Goal: Task Accomplishment & Management: Use online tool/utility

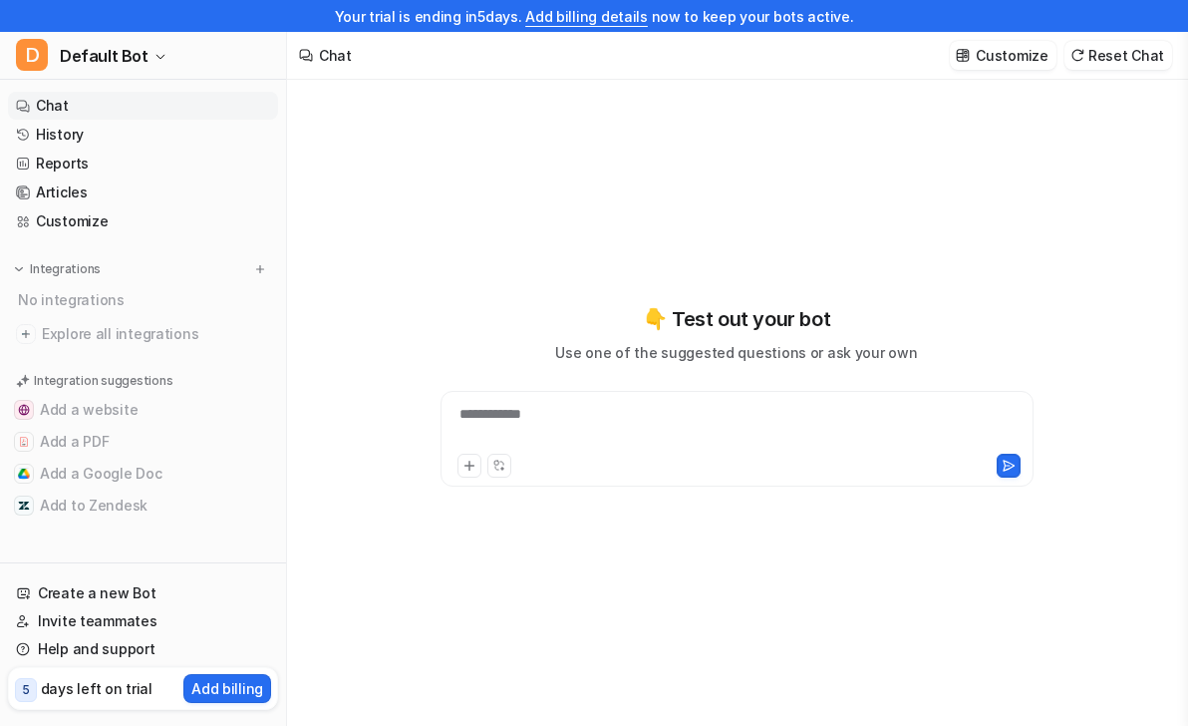
scroll to position [32, 0]
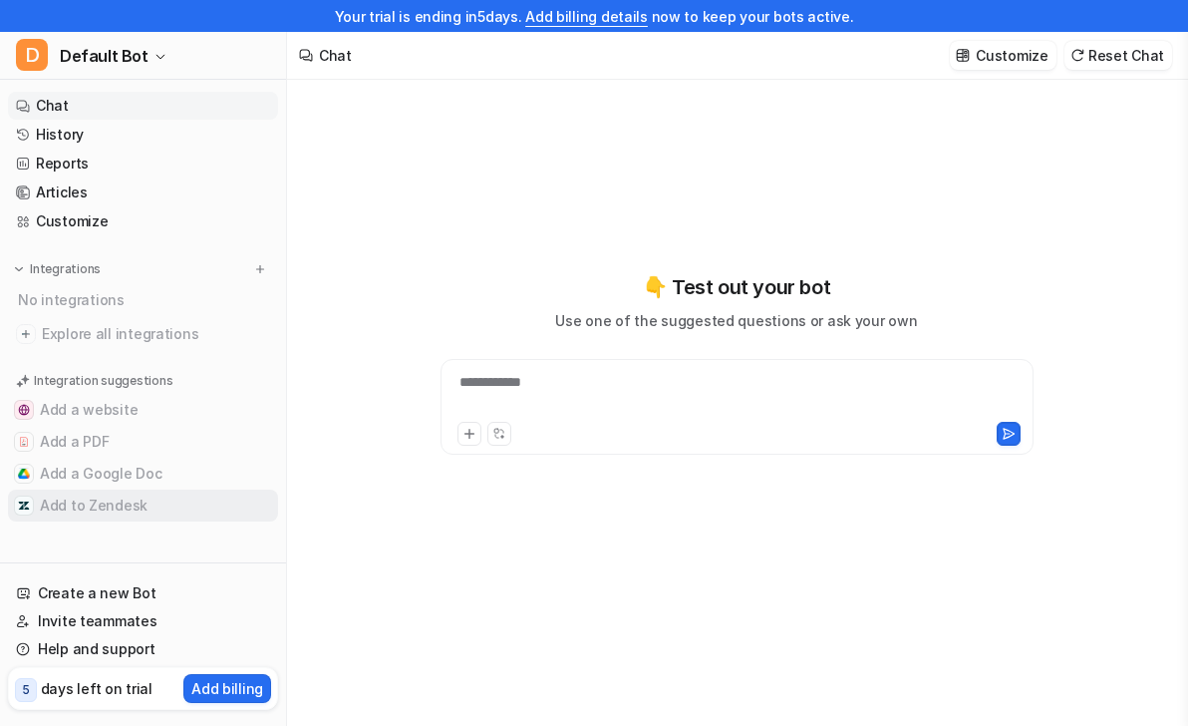
click at [108, 501] on button "Add to Zendesk" at bounding box center [143, 505] width 270 height 32
click at [145, 494] on button "Add to Zendesk" at bounding box center [143, 505] width 270 height 32
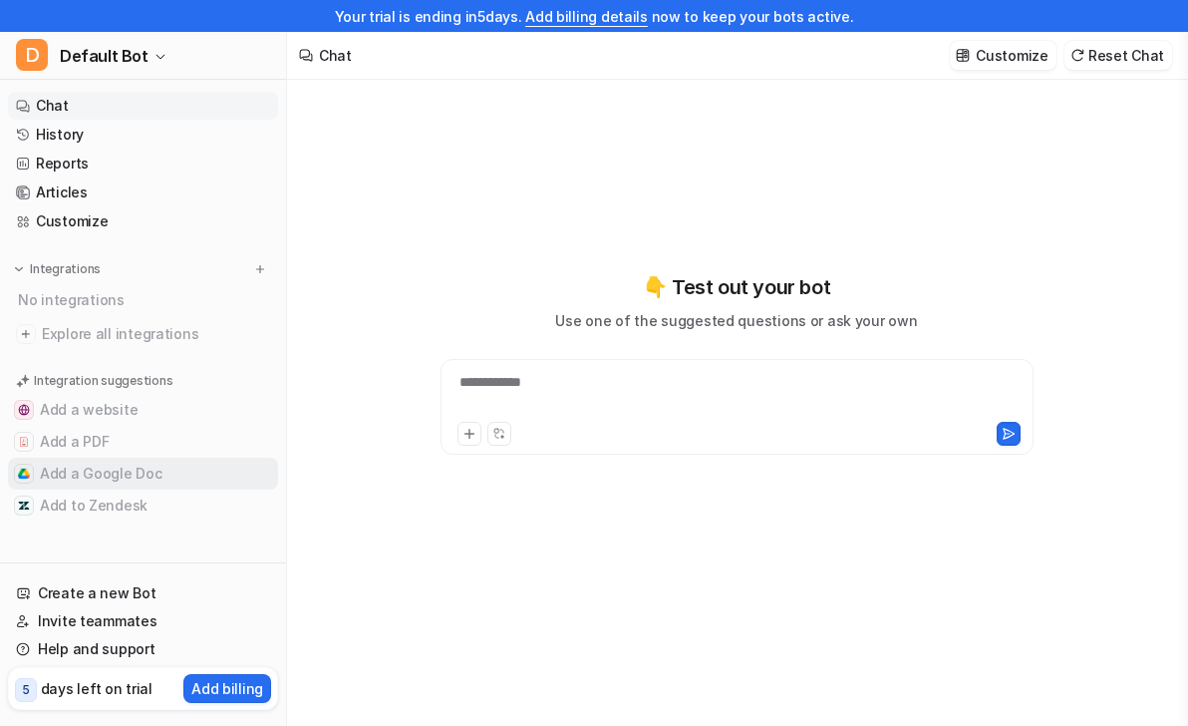
click at [152, 477] on button "Add a Google Doc" at bounding box center [143, 474] width 270 height 32
click at [114, 450] on button "Add a PDF" at bounding box center [143, 442] width 270 height 32
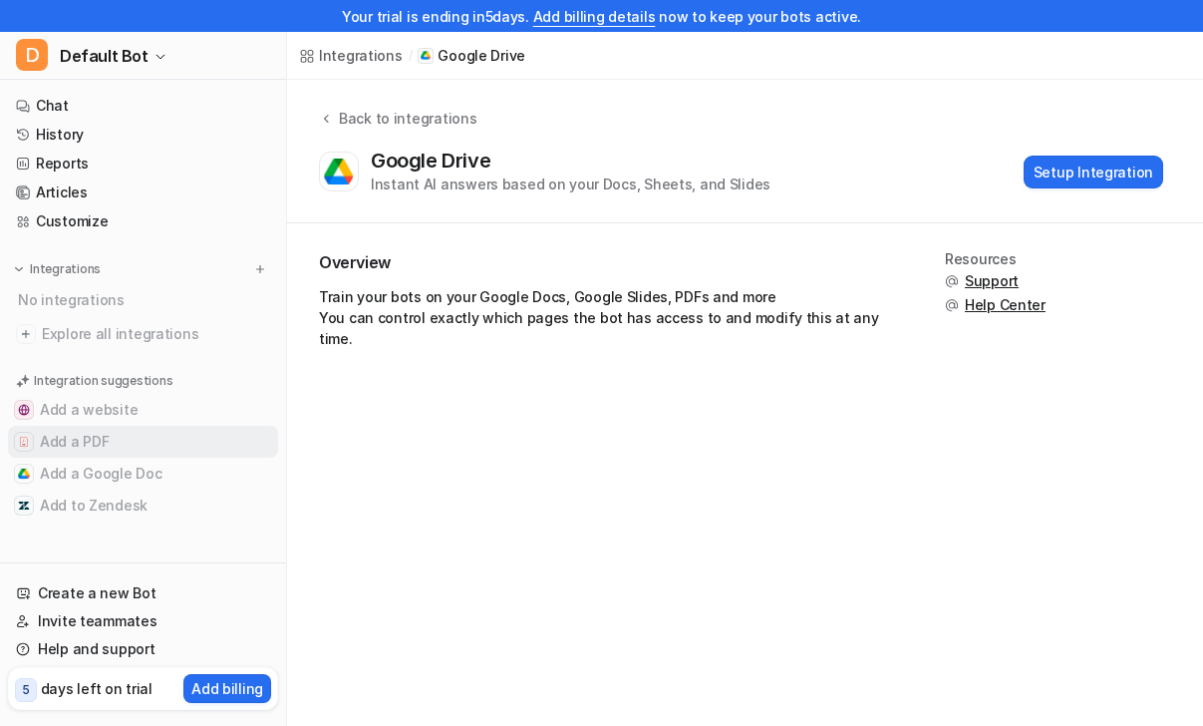
click at [114, 450] on button "Add a PDF" at bounding box center [143, 442] width 270 height 32
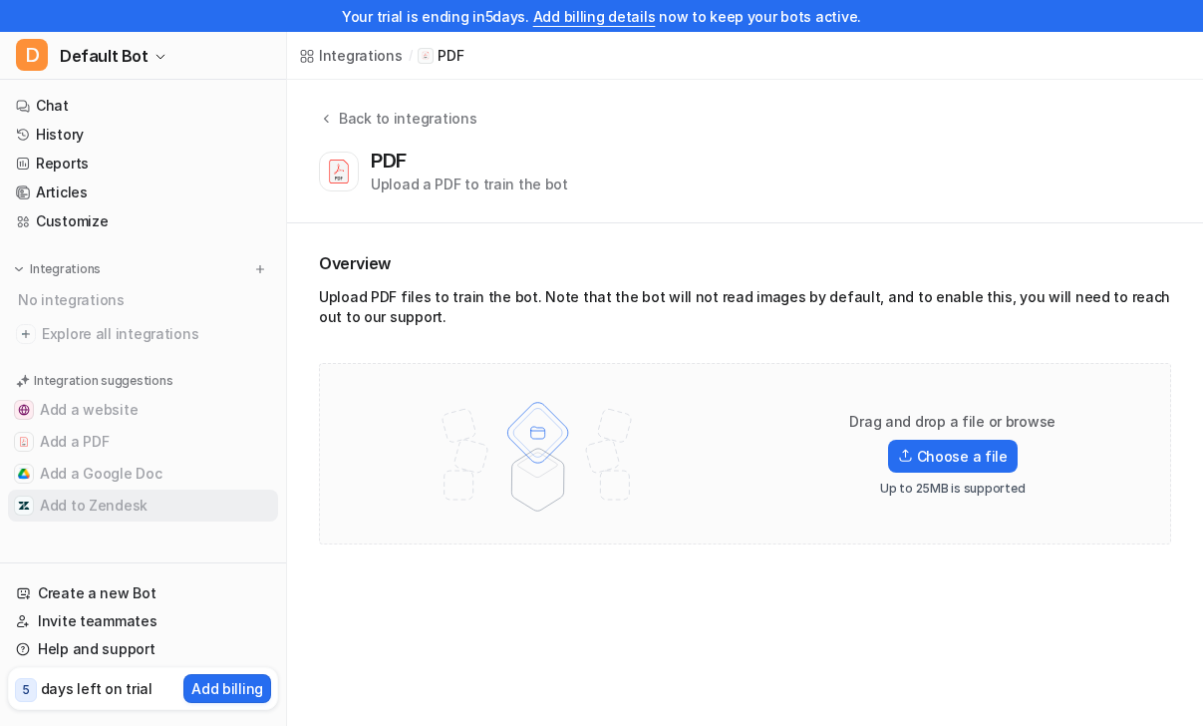
click at [107, 500] on button "Add to Zendesk" at bounding box center [143, 505] width 270 height 32
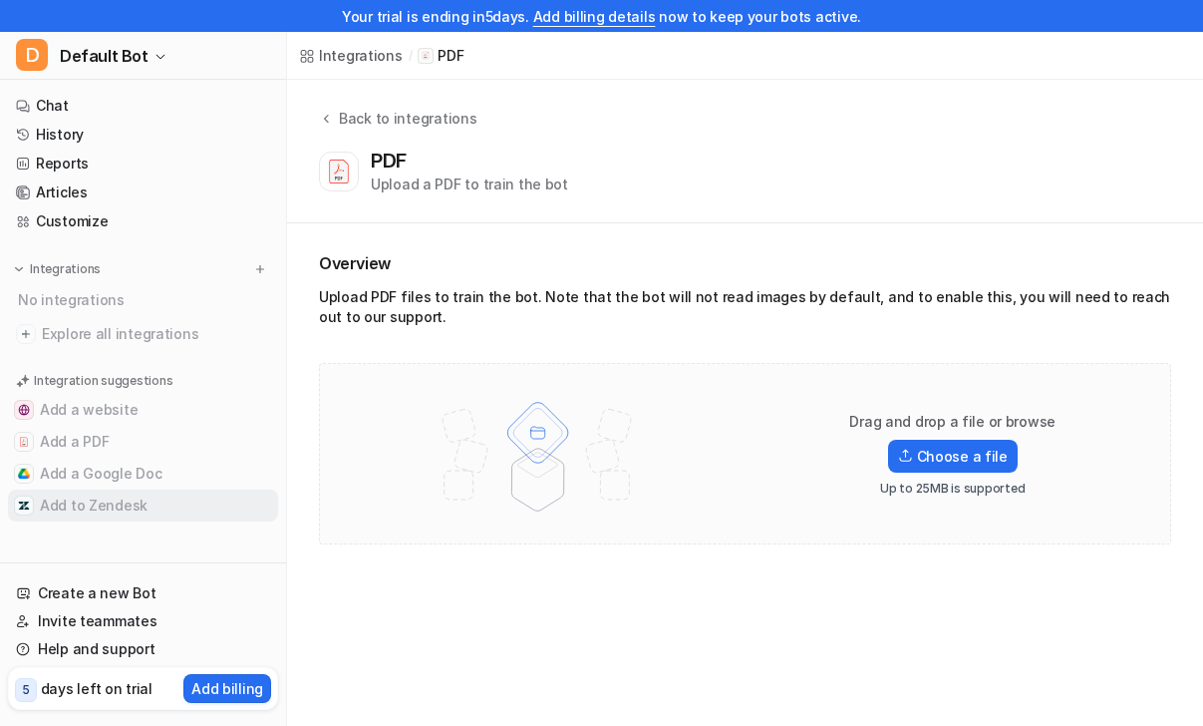
click at [107, 500] on button "Add to Zendesk" at bounding box center [143, 505] width 270 height 32
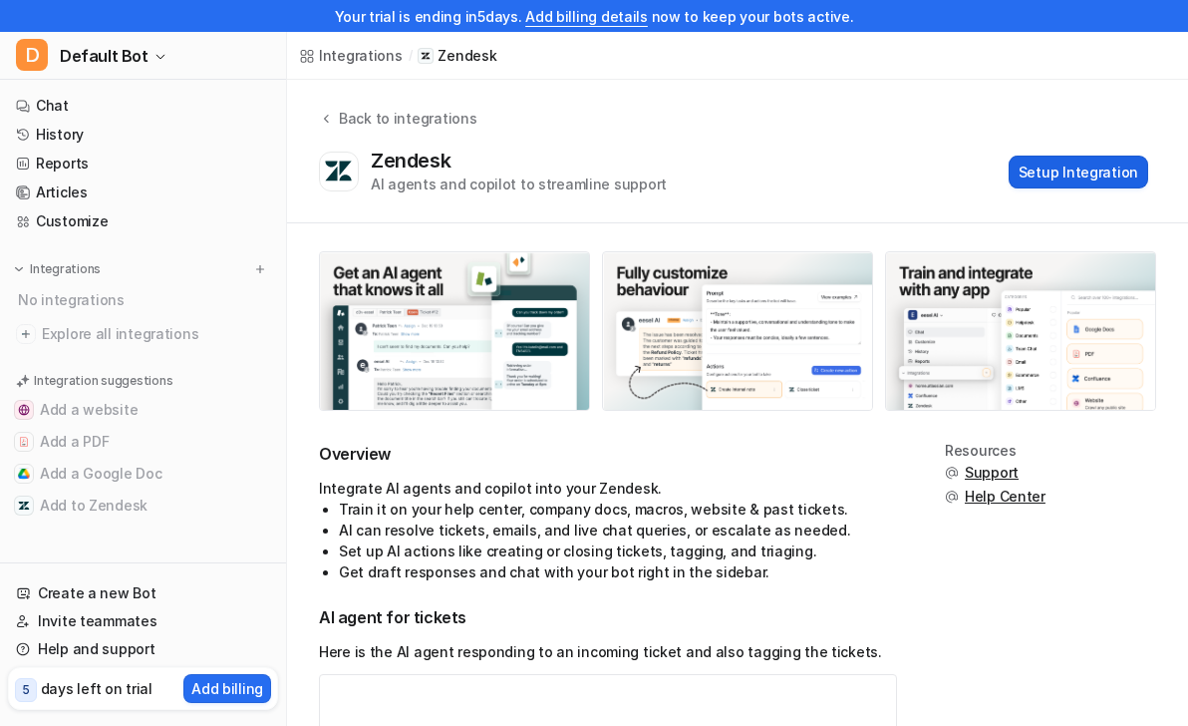
click at [1040, 177] on button "Setup Integration" at bounding box center [1079, 171] width 140 height 33
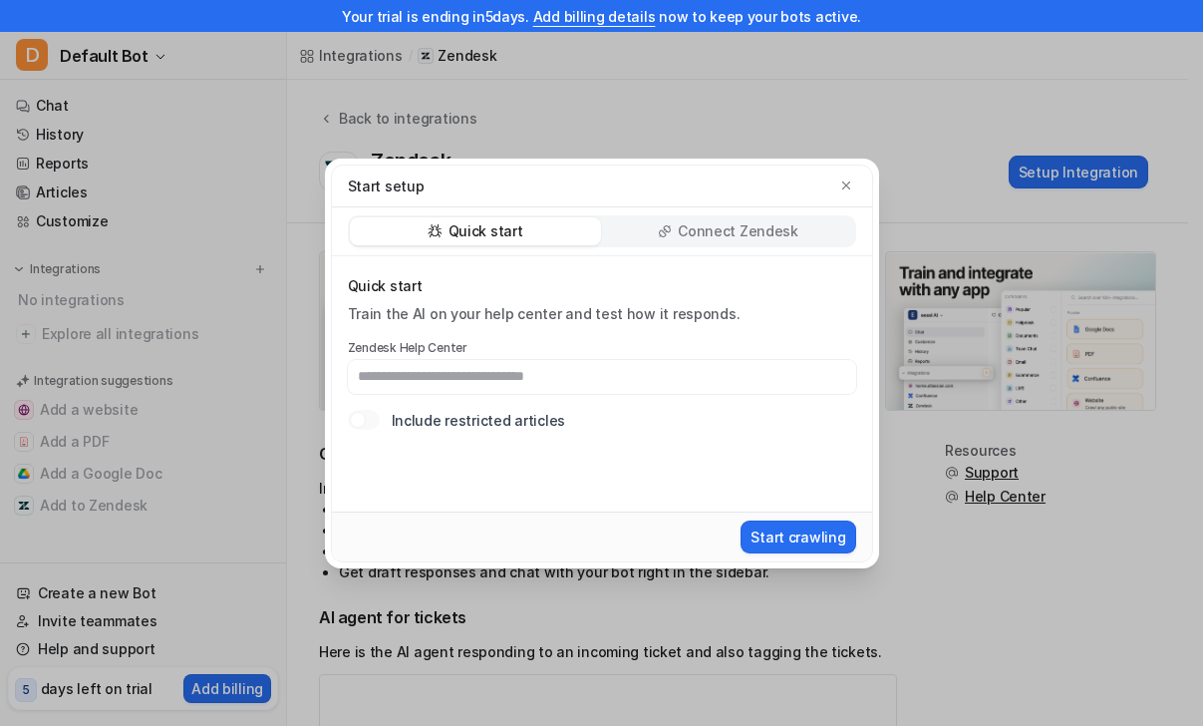
click at [568, 365] on input "text" at bounding box center [602, 377] width 508 height 34
click at [721, 228] on p "Connect Zendesk" at bounding box center [738, 231] width 121 height 20
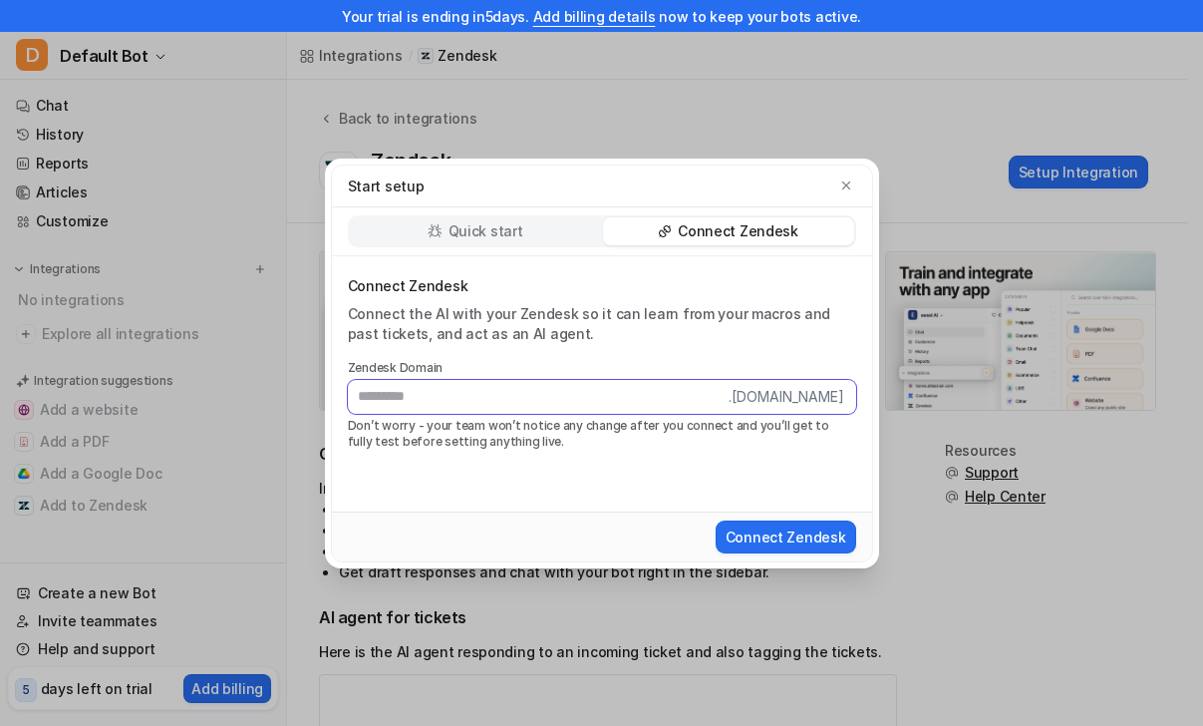
click at [560, 411] on input "text" at bounding box center [538, 397] width 381 height 34
paste input "**********"
drag, startPoint x: 627, startPoint y: 398, endPoint x: 499, endPoint y: 395, distance: 127.6
click at [499, 394] on input "**********" at bounding box center [538, 397] width 381 height 34
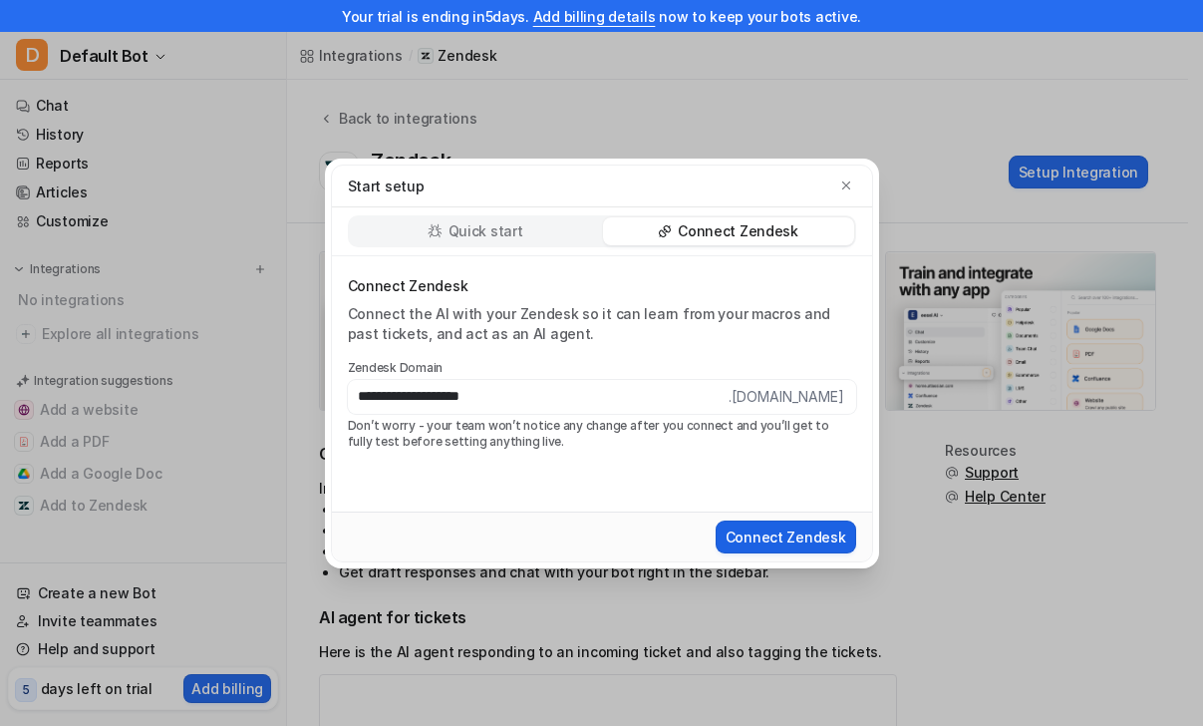
click at [746, 532] on button "Connect Zendesk" at bounding box center [786, 536] width 141 height 33
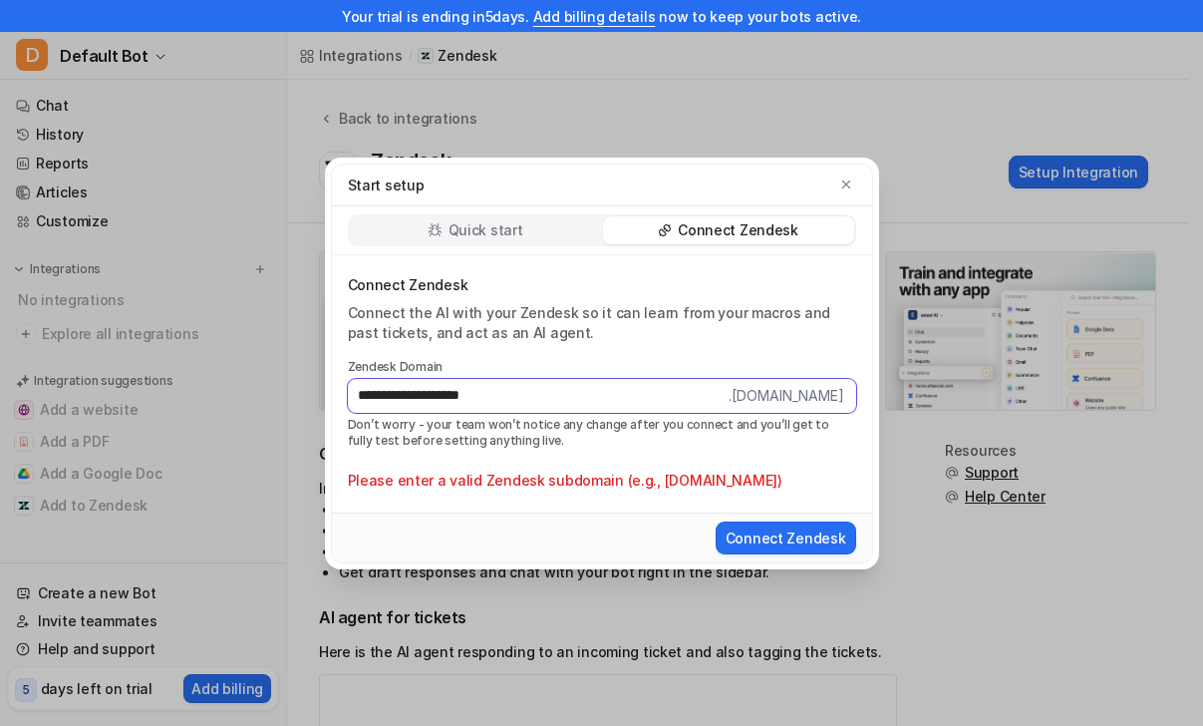
drag, startPoint x: 406, startPoint y: 399, endPoint x: 276, endPoint y: 381, distance: 130.8
click at [276, 381] on div "**********" at bounding box center [601, 363] width 1203 height 726
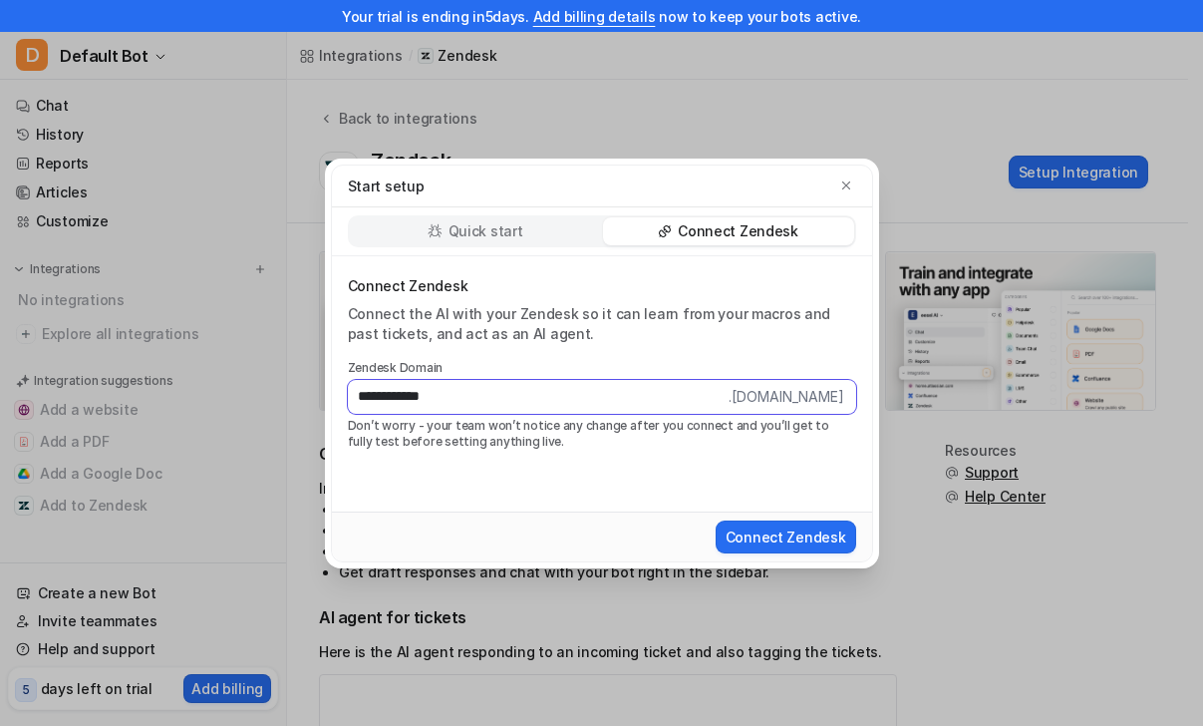
type input "**********"
click at [716, 520] on button "Connect Zendesk" at bounding box center [786, 536] width 141 height 33
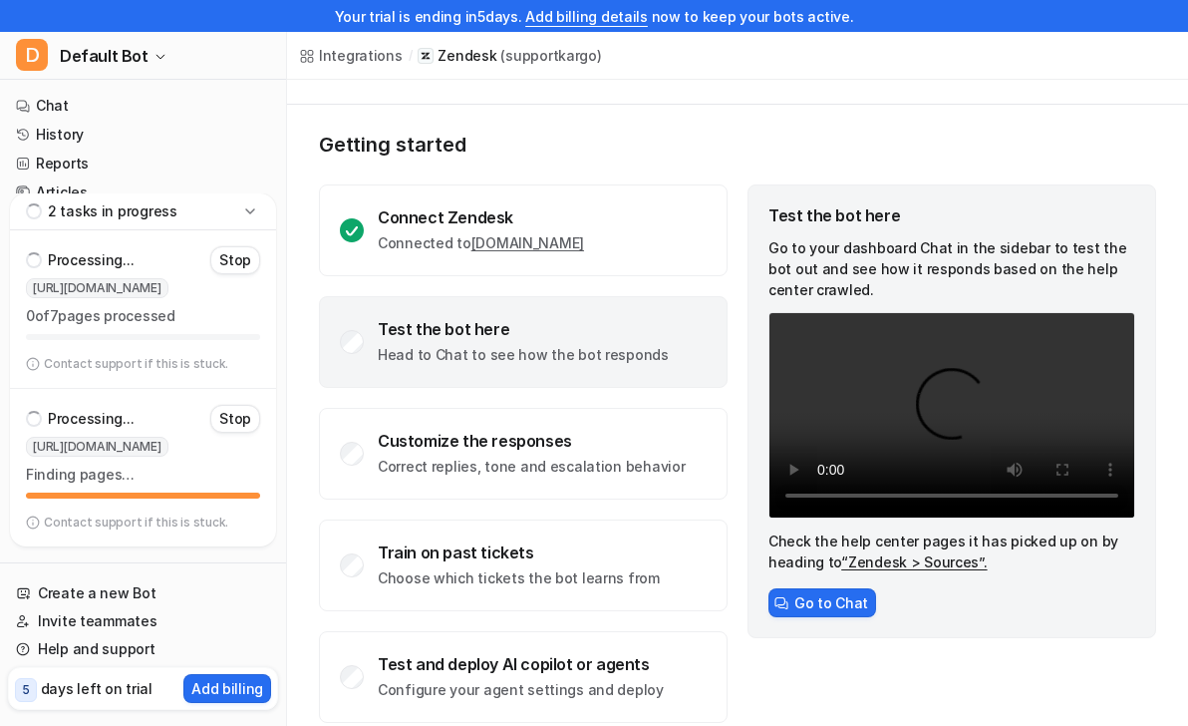
scroll to position [105, 0]
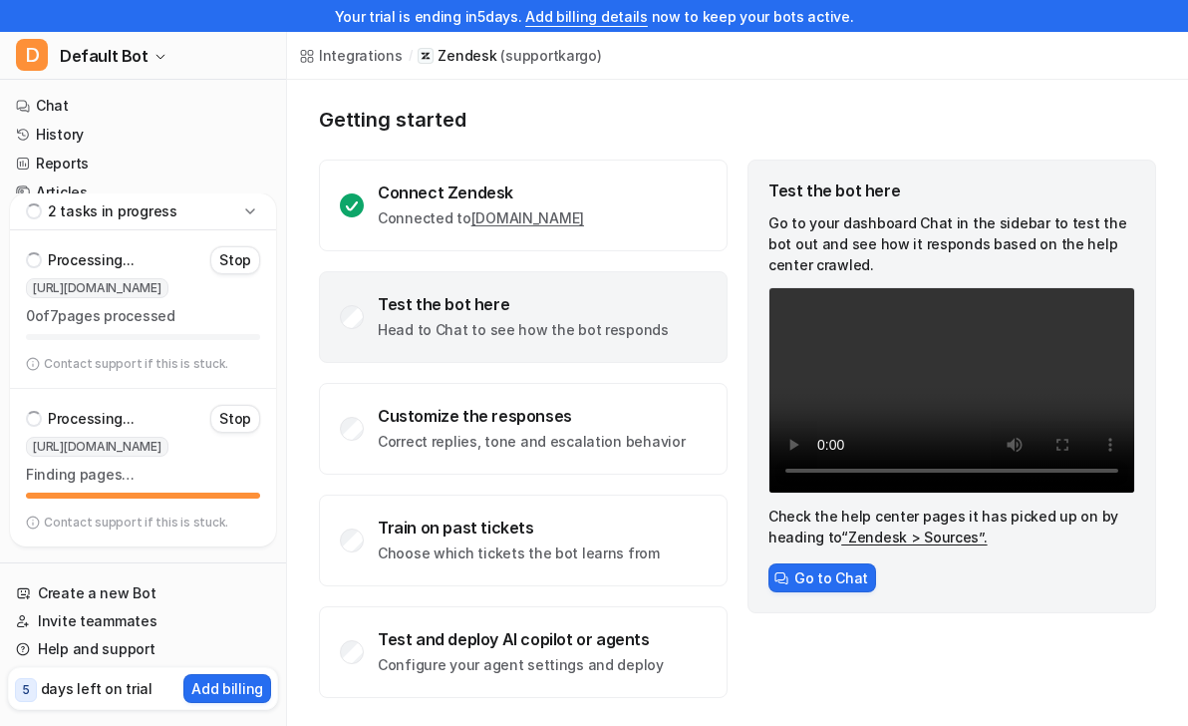
click at [626, 315] on div "Test the bot here Head to Chat to see how the bot responds" at bounding box center [523, 317] width 291 height 46
click at [385, 308] on div "Test the bot here" at bounding box center [523, 304] width 291 height 20
click at [824, 580] on button "Go to Chat" at bounding box center [822, 577] width 108 height 29
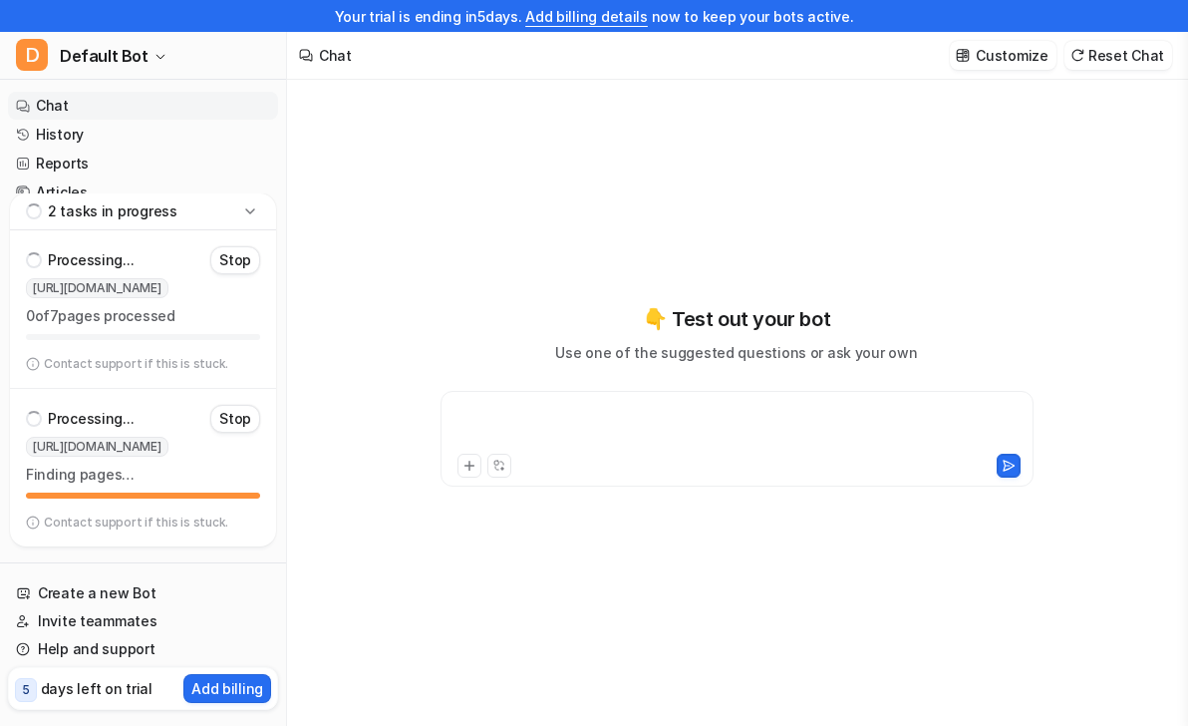
click at [669, 427] on div at bounding box center [737, 427] width 583 height 46
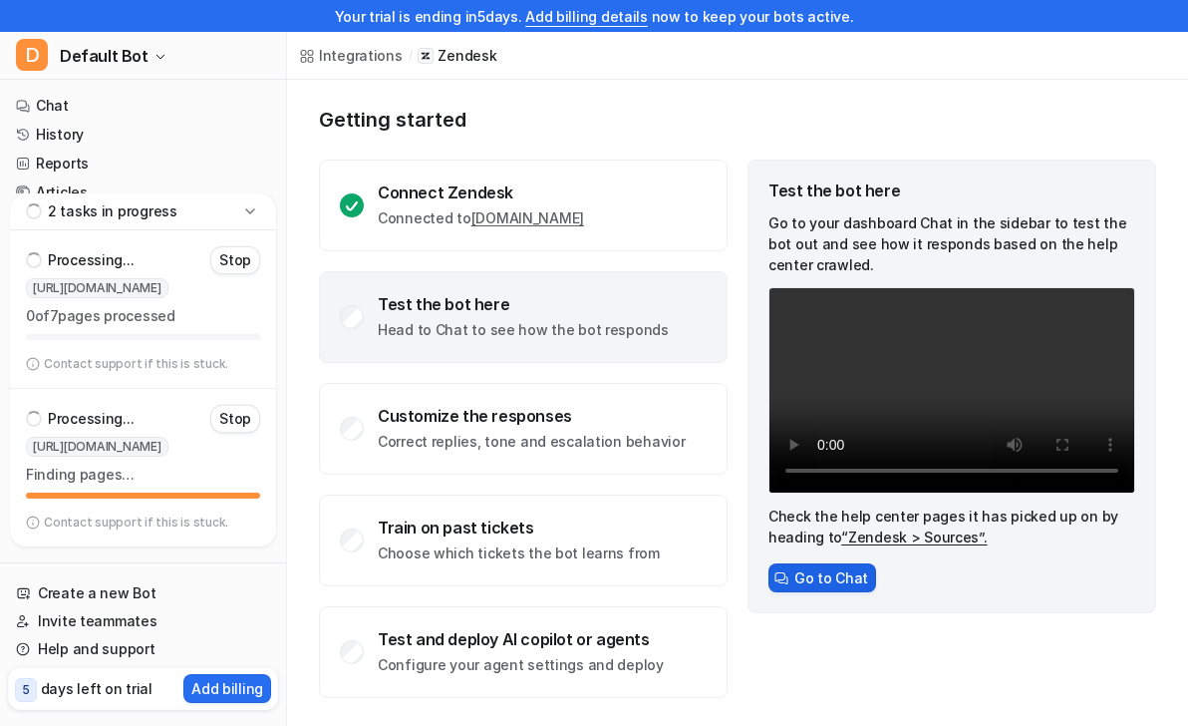
click at [783, 575] on img at bounding box center [781, 578] width 14 height 14
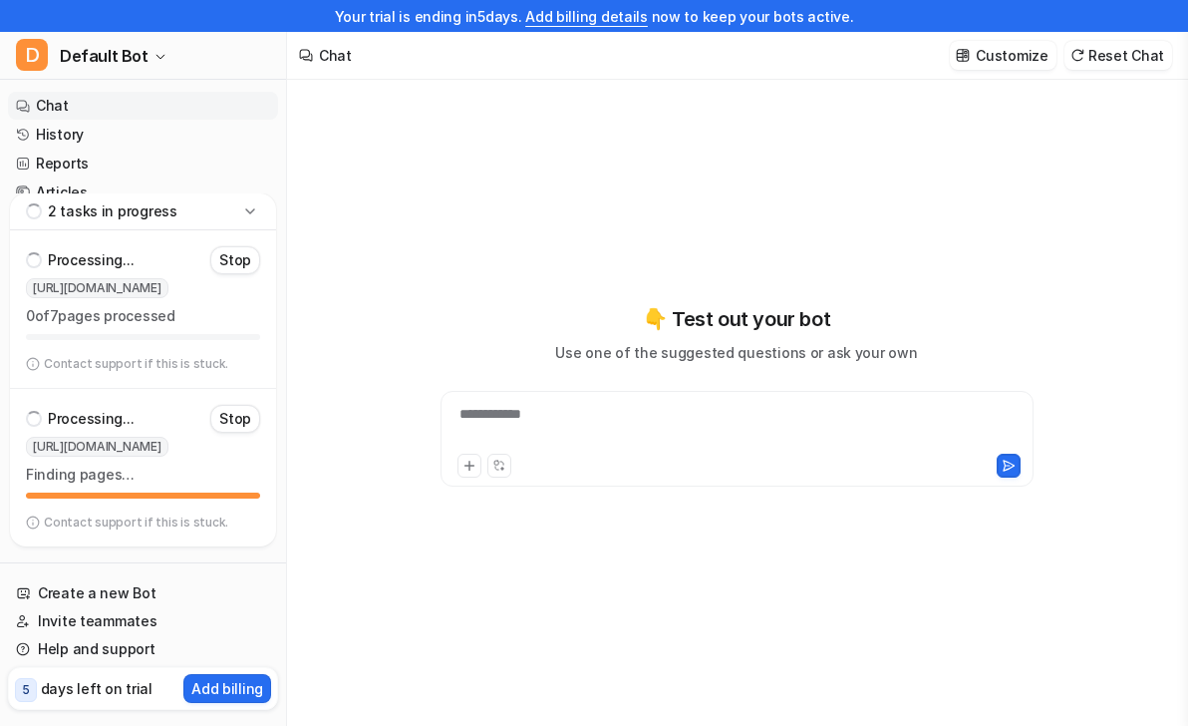
click at [503, 402] on div "**********" at bounding box center [737, 439] width 593 height 96
click at [504, 410] on div at bounding box center [737, 427] width 583 height 46
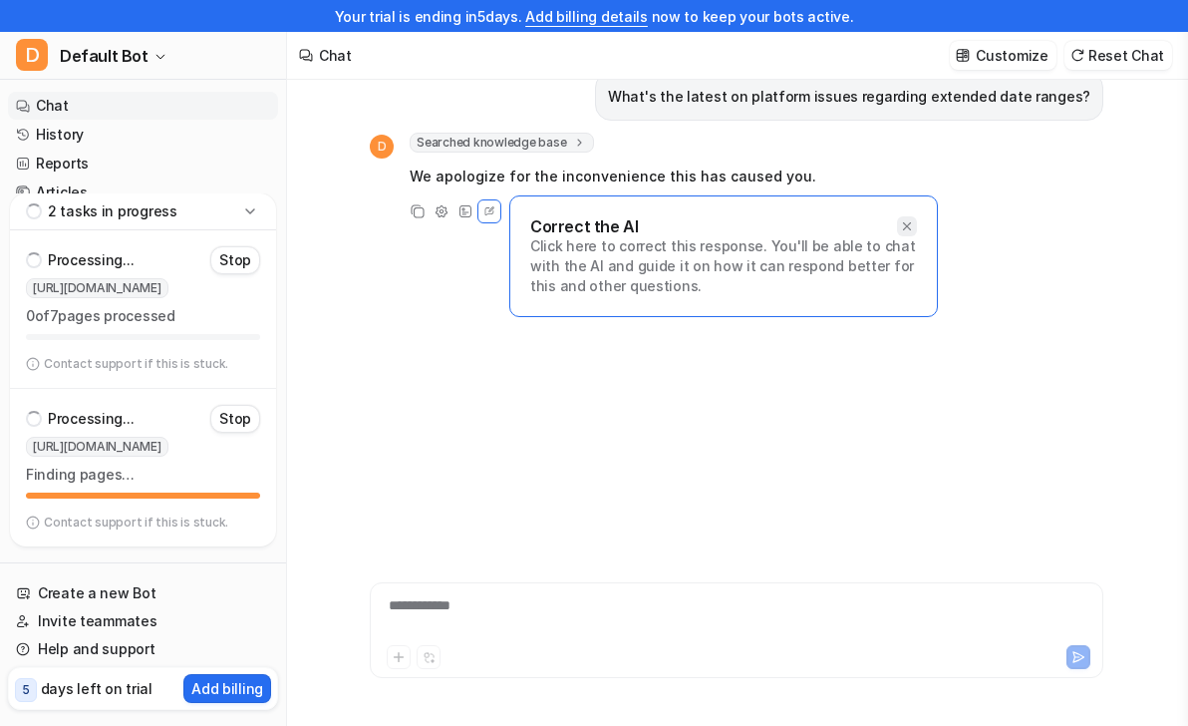
click at [914, 192] on div "D Searched knowledge base search_queries : [ "platform issues extended date ran…" at bounding box center [737, 178] width 734 height 91
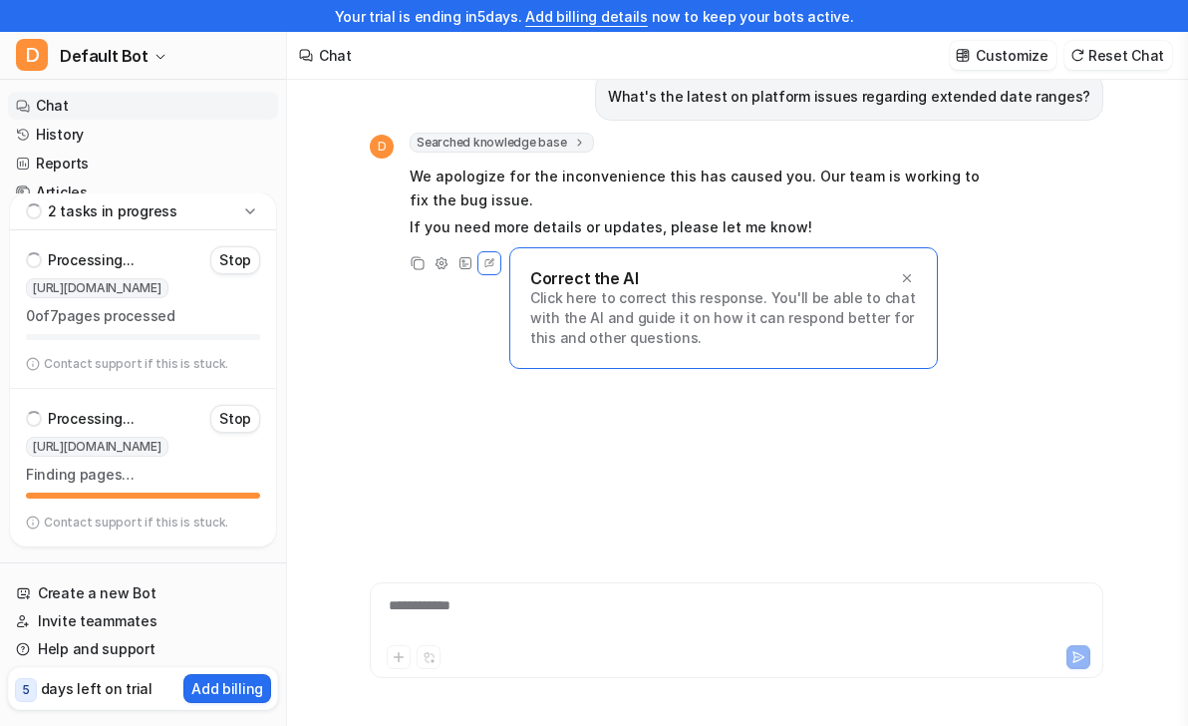
click at [523, 605] on div "**********" at bounding box center [737, 618] width 724 height 46
click at [458, 610] on div "**********" at bounding box center [737, 618] width 724 height 46
click at [465, 621] on div "**********" at bounding box center [737, 618] width 724 height 46
click at [912, 280] on icon at bounding box center [907, 278] width 14 height 14
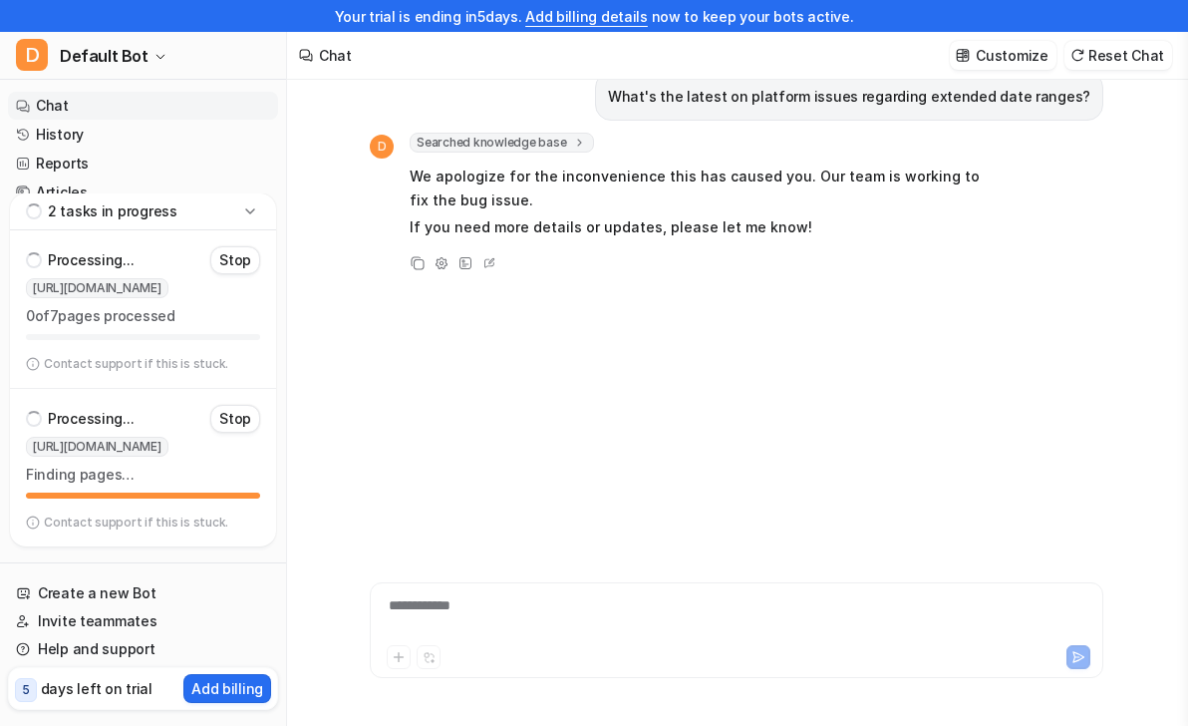
click at [474, 613] on div "**********" at bounding box center [737, 618] width 724 height 46
click at [490, 256] on icon at bounding box center [489, 263] width 20 height 26
click at [492, 262] on icon at bounding box center [489, 263] width 20 height 26
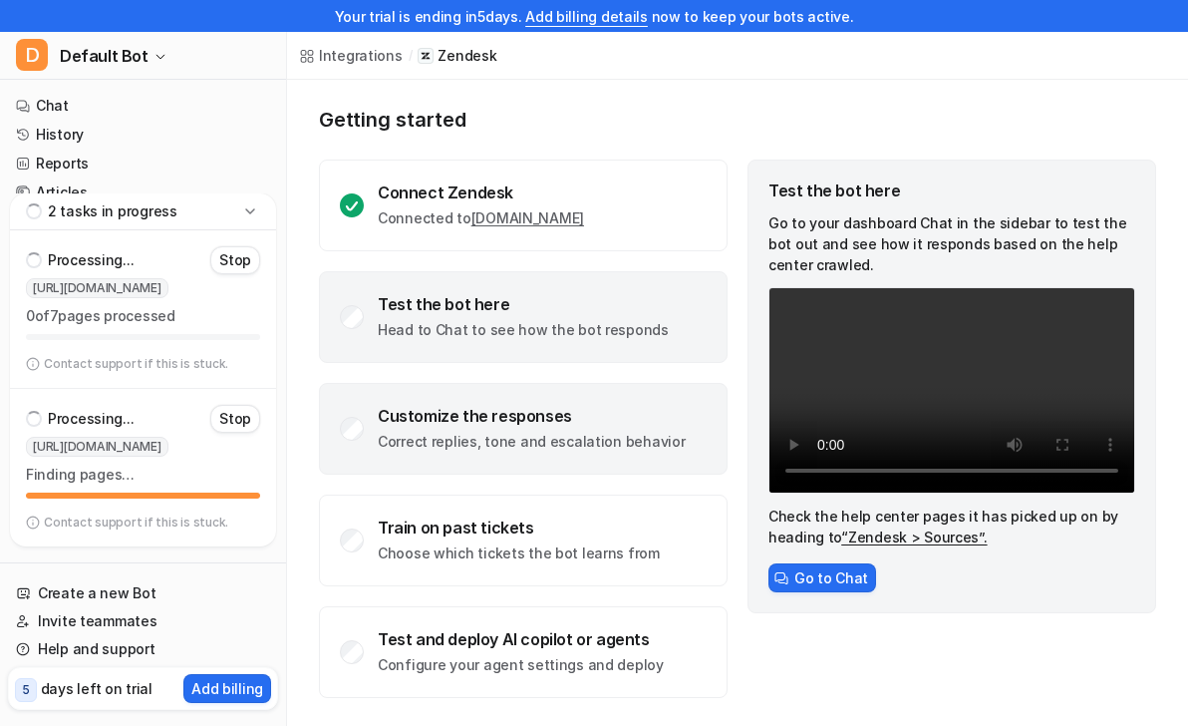
click at [610, 434] on p "Correct replies, tone and escalation behavior" at bounding box center [531, 442] width 307 height 20
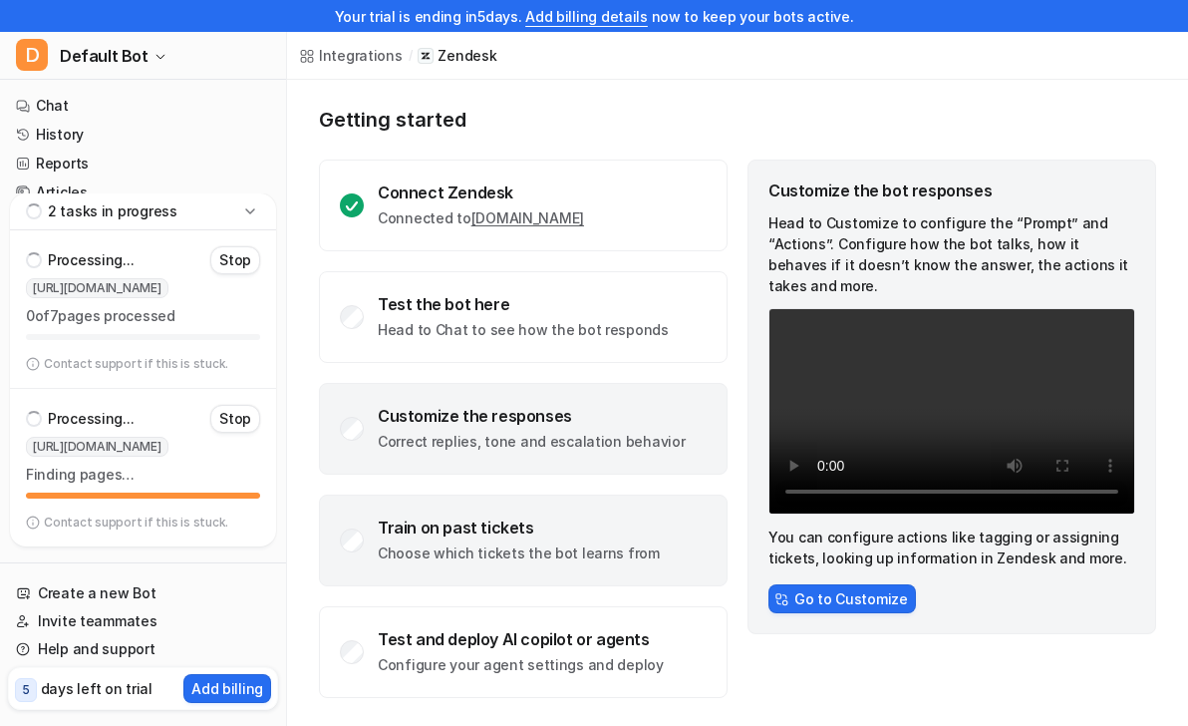
click at [619, 522] on div "Train on past tickets" at bounding box center [519, 527] width 282 height 20
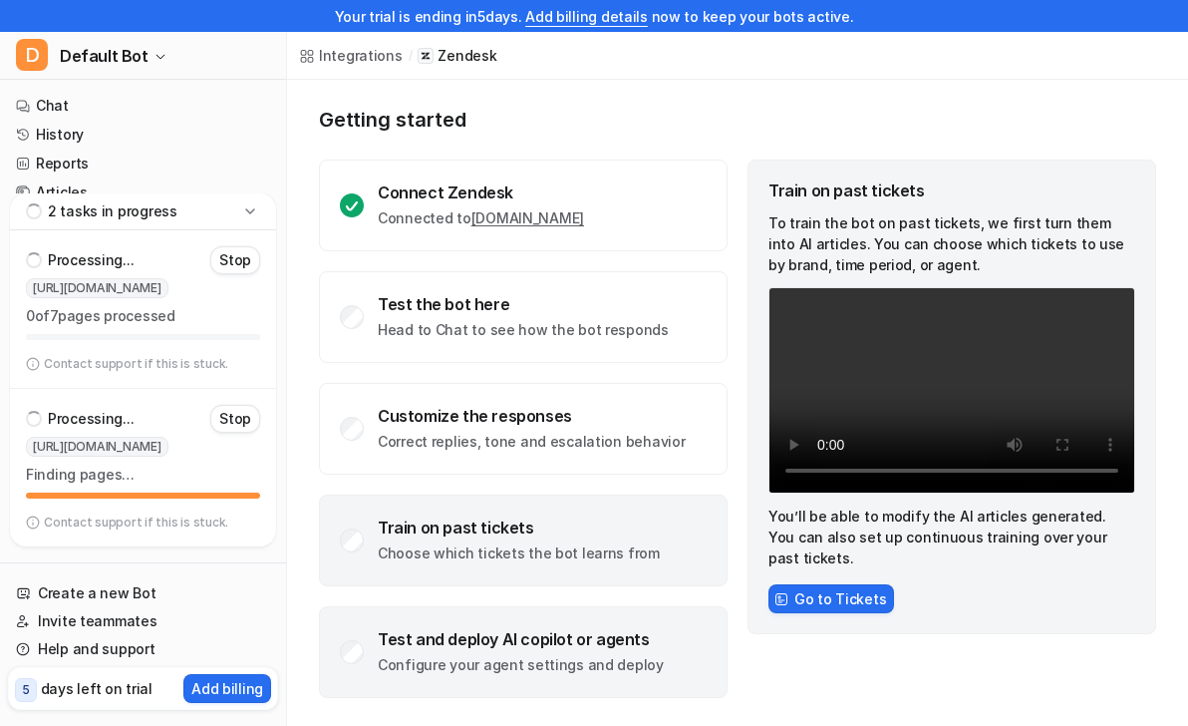
click at [602, 634] on div "Test and deploy AI copilot or agents" at bounding box center [521, 639] width 286 height 20
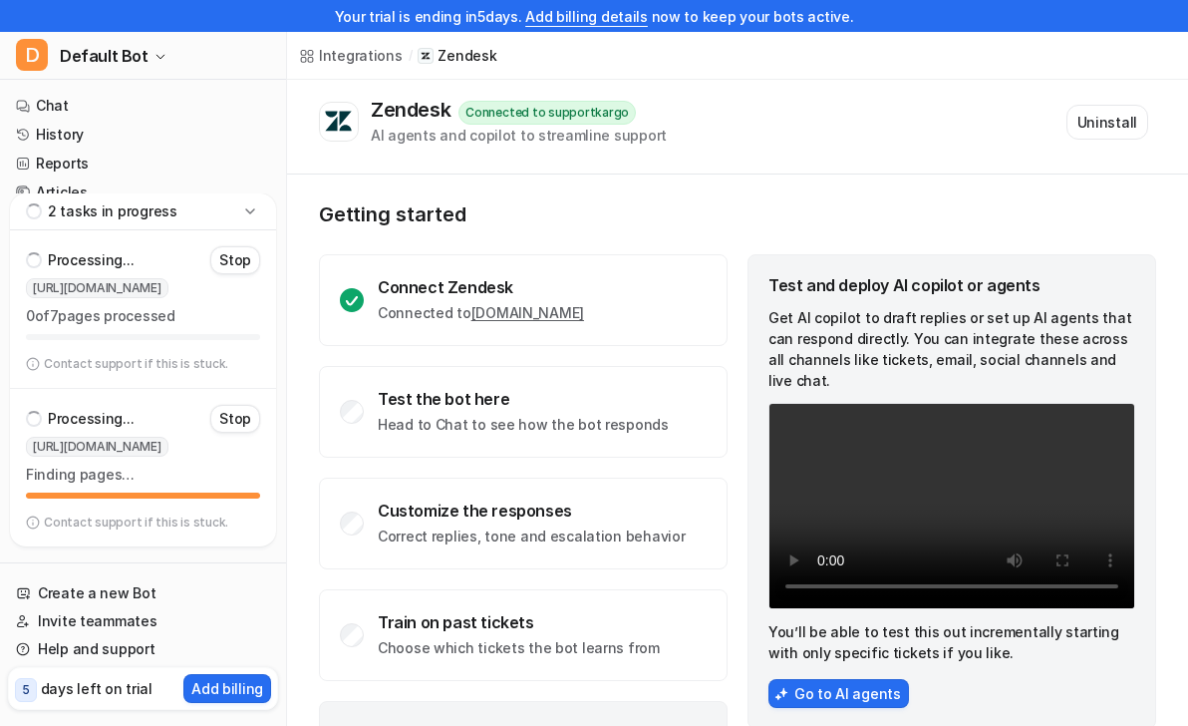
scroll to position [0, 0]
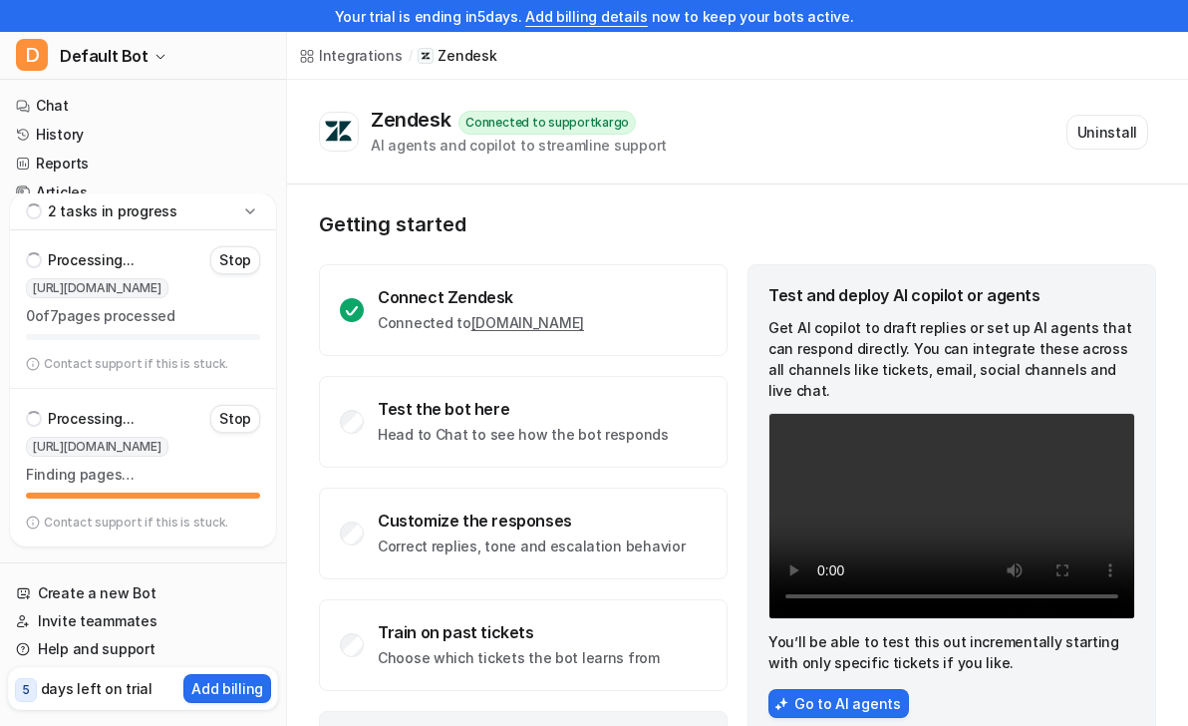
click at [251, 205] on icon at bounding box center [250, 211] width 20 height 20
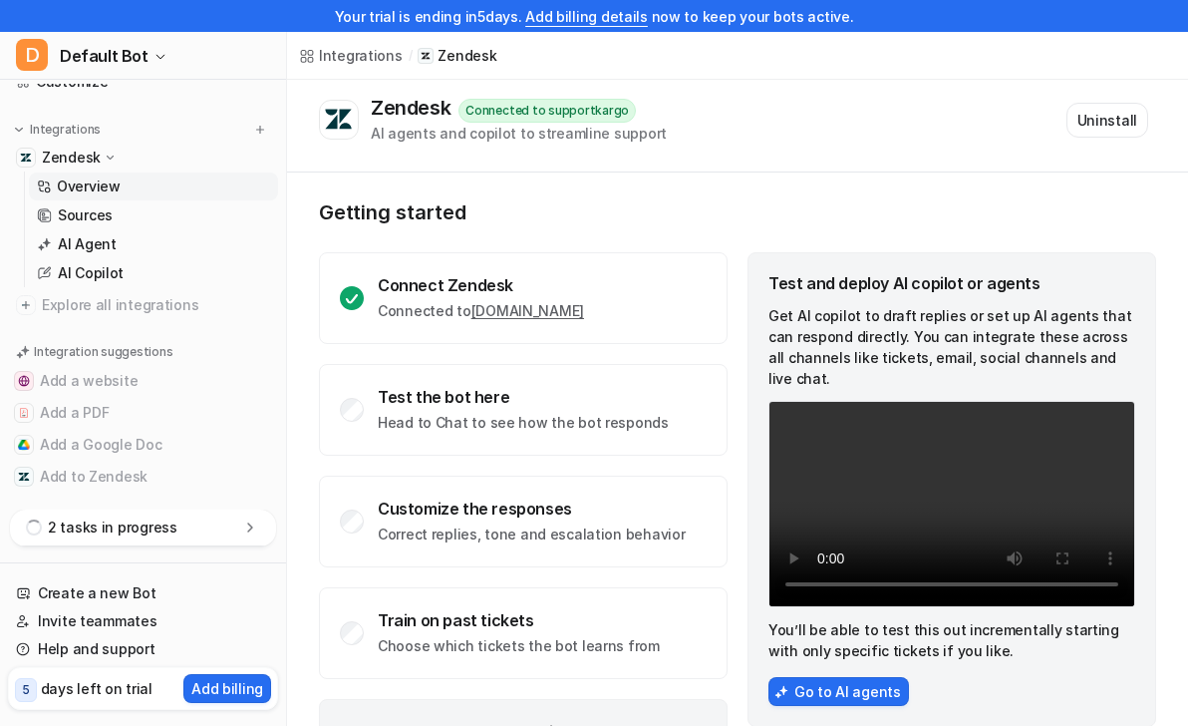
scroll to position [119, 0]
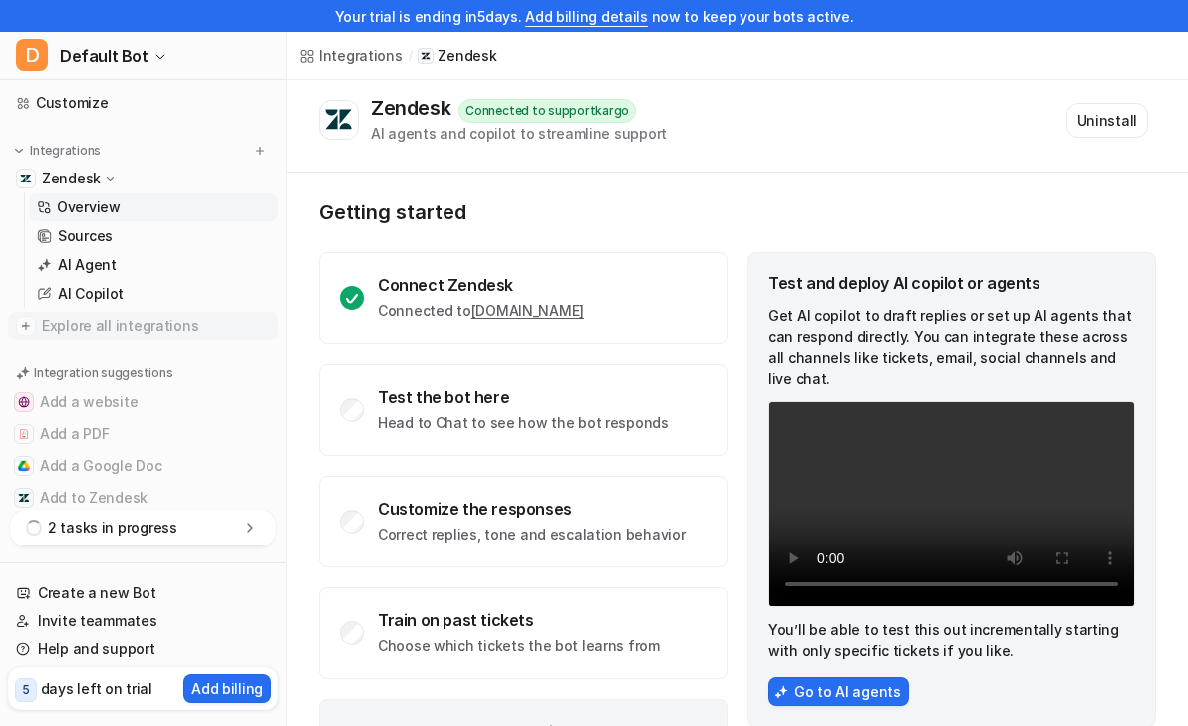
click at [150, 328] on span "Explore all integrations" at bounding box center [156, 326] width 228 height 32
click at [29, 328] on img at bounding box center [26, 326] width 20 height 20
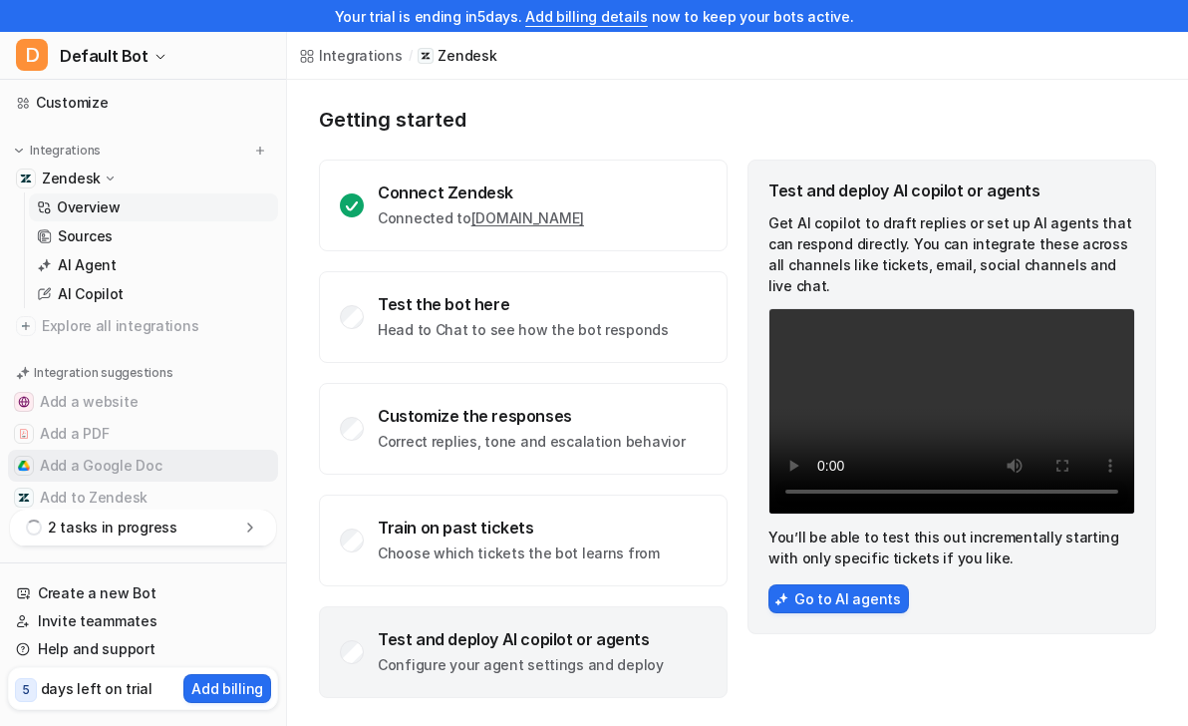
scroll to position [154, 0]
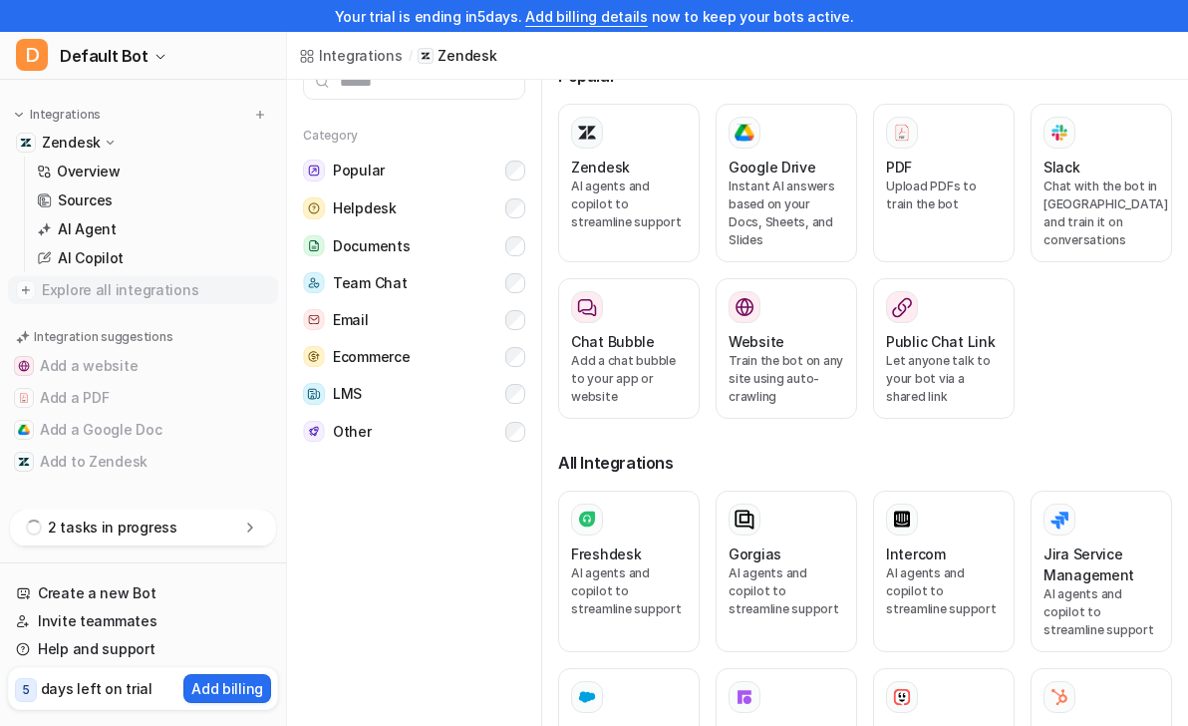
scroll to position [32, 0]
click at [122, 278] on span "Explore all integrations" at bounding box center [156, 290] width 228 height 32
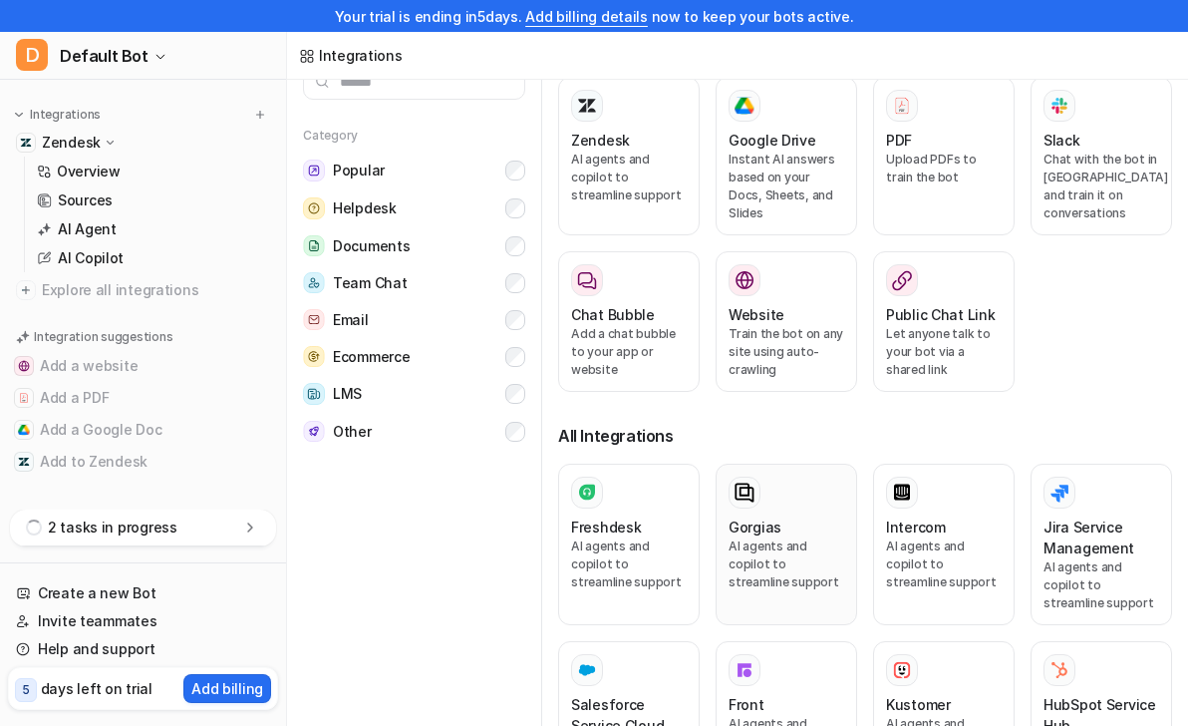
scroll to position [0, 0]
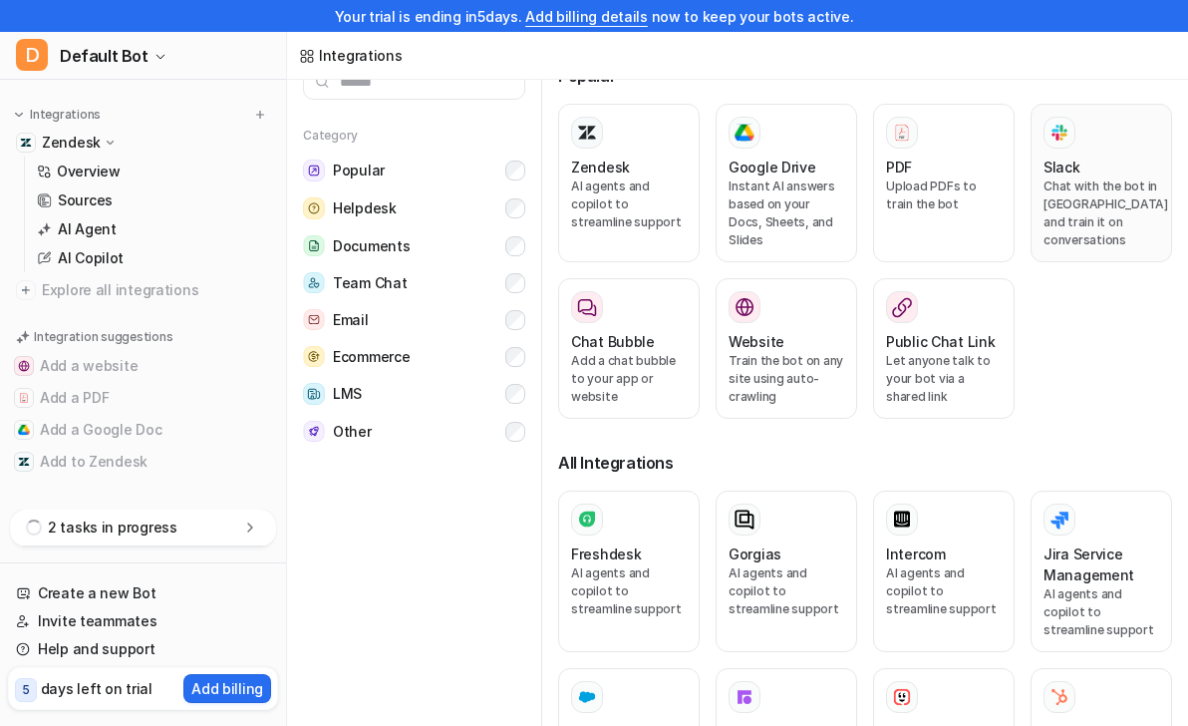
click at [1099, 150] on div "Slack Chat with the bot in [GEOGRAPHIC_DATA] and train it on conversations" at bounding box center [1102, 183] width 116 height 133
click at [1052, 124] on img at bounding box center [1060, 132] width 20 height 23
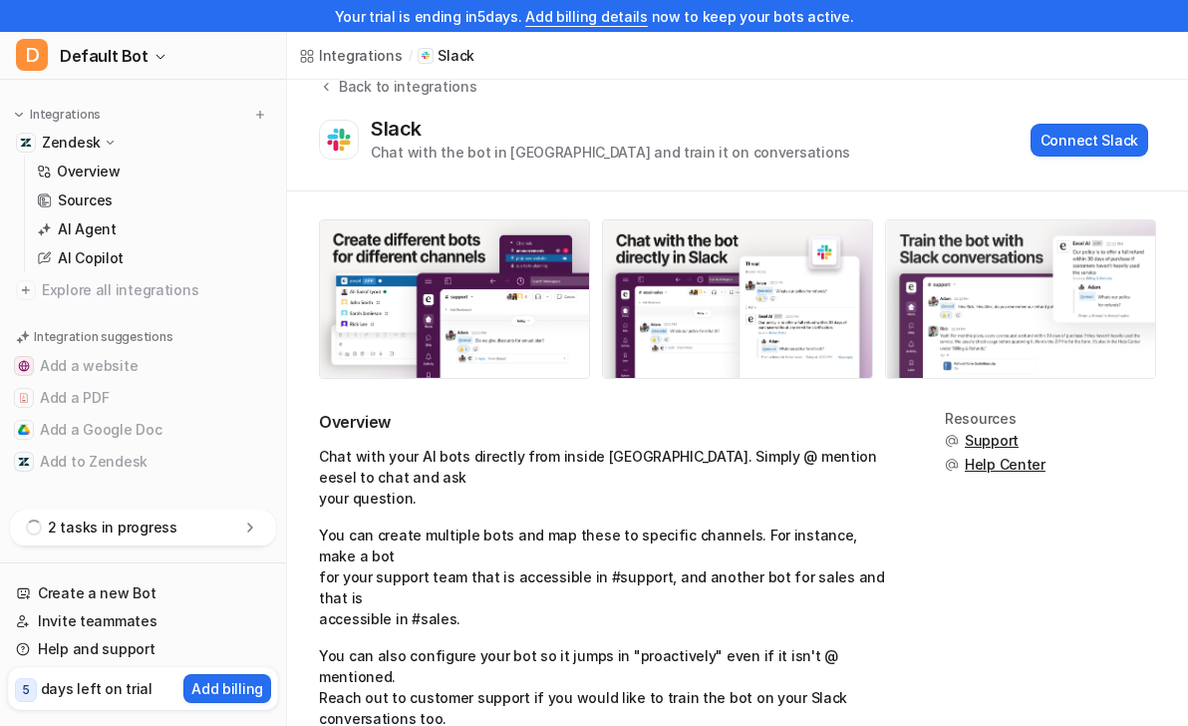
click at [1098, 237] on img at bounding box center [1020, 298] width 269 height 157
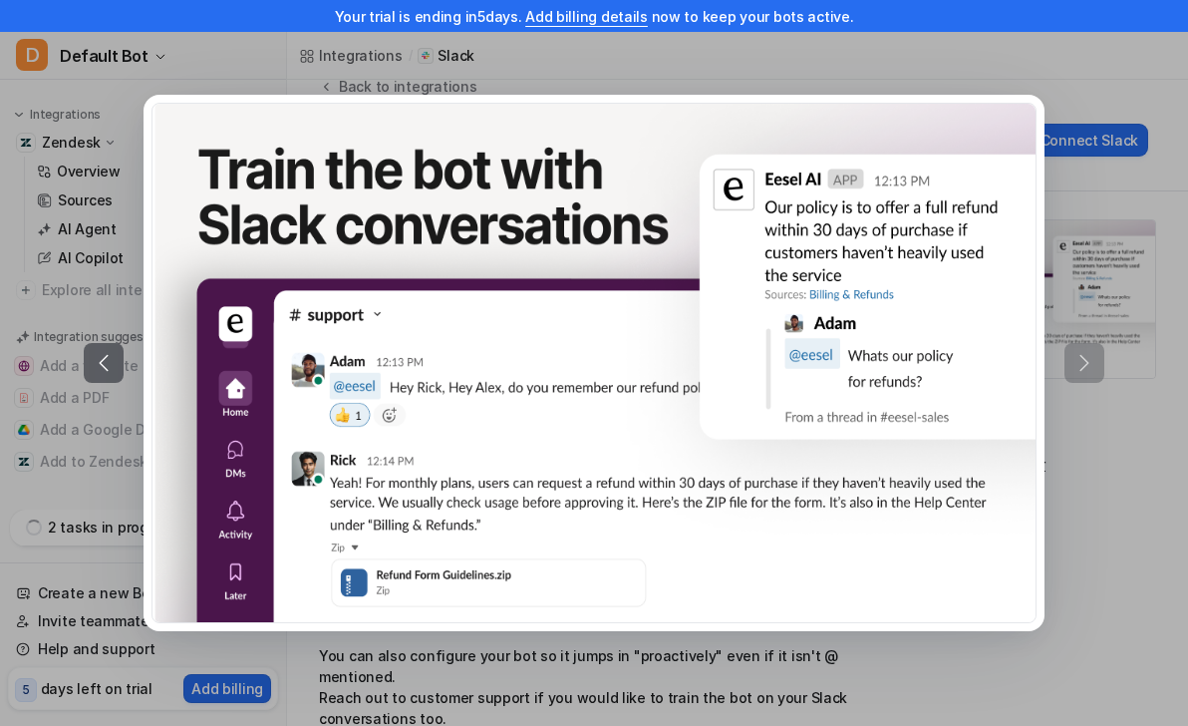
click at [774, 236] on img at bounding box center [594, 363] width 883 height 518
click at [1136, 165] on div at bounding box center [594, 363] width 1188 height 726
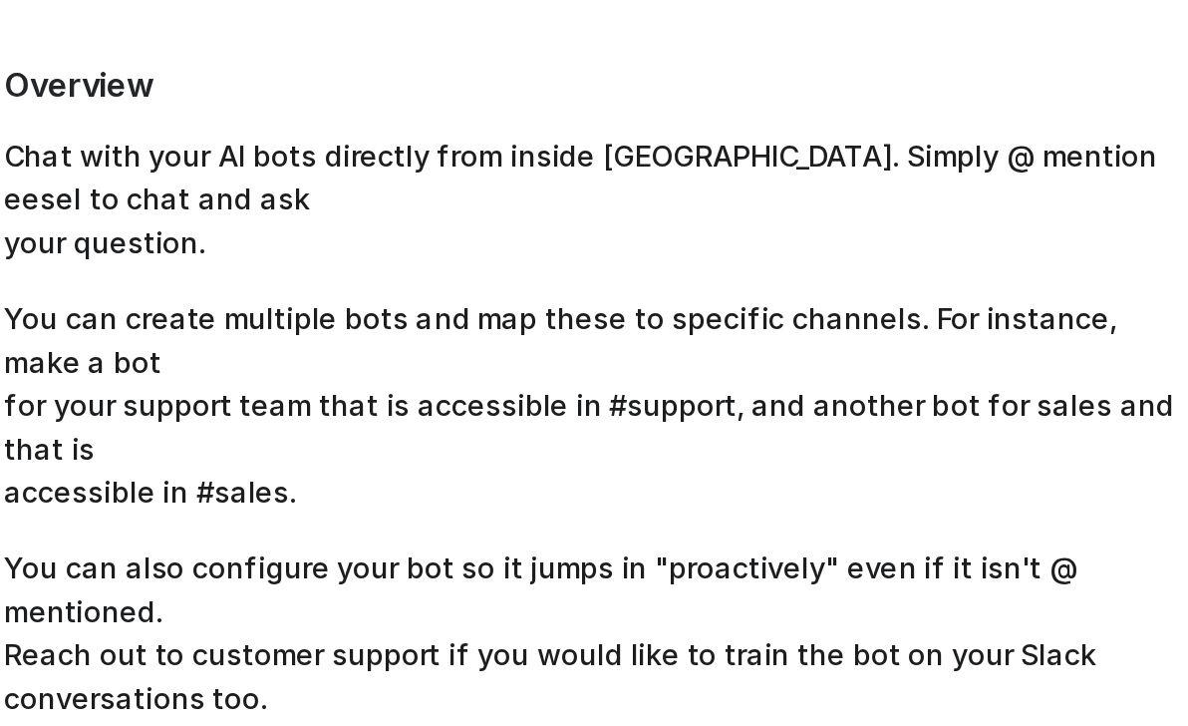
scroll to position [262, 0]
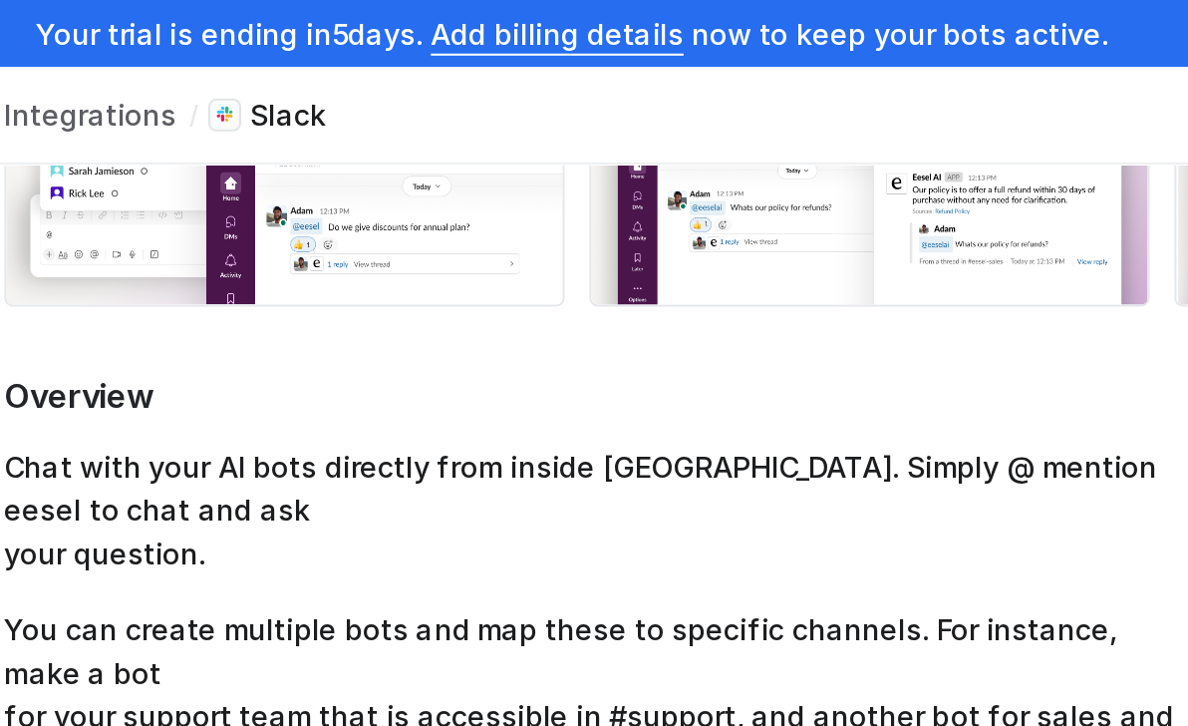
drag, startPoint x: 610, startPoint y: 170, endPoint x: 572, endPoint y: 171, distance: 37.9
click at [572, 171] on div "Overview Chat with your AI bots directly from inside [GEOGRAPHIC_DATA]. Simply …" at bounding box center [737, 424] width 901 height 926
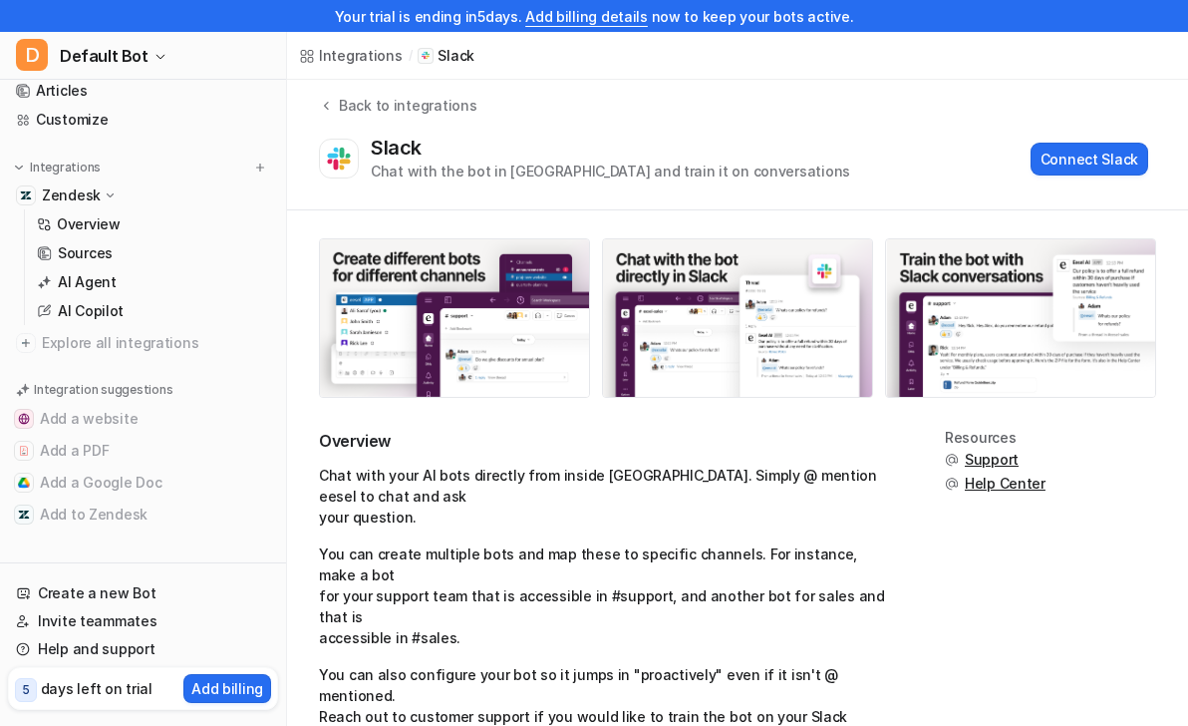
scroll to position [0, 0]
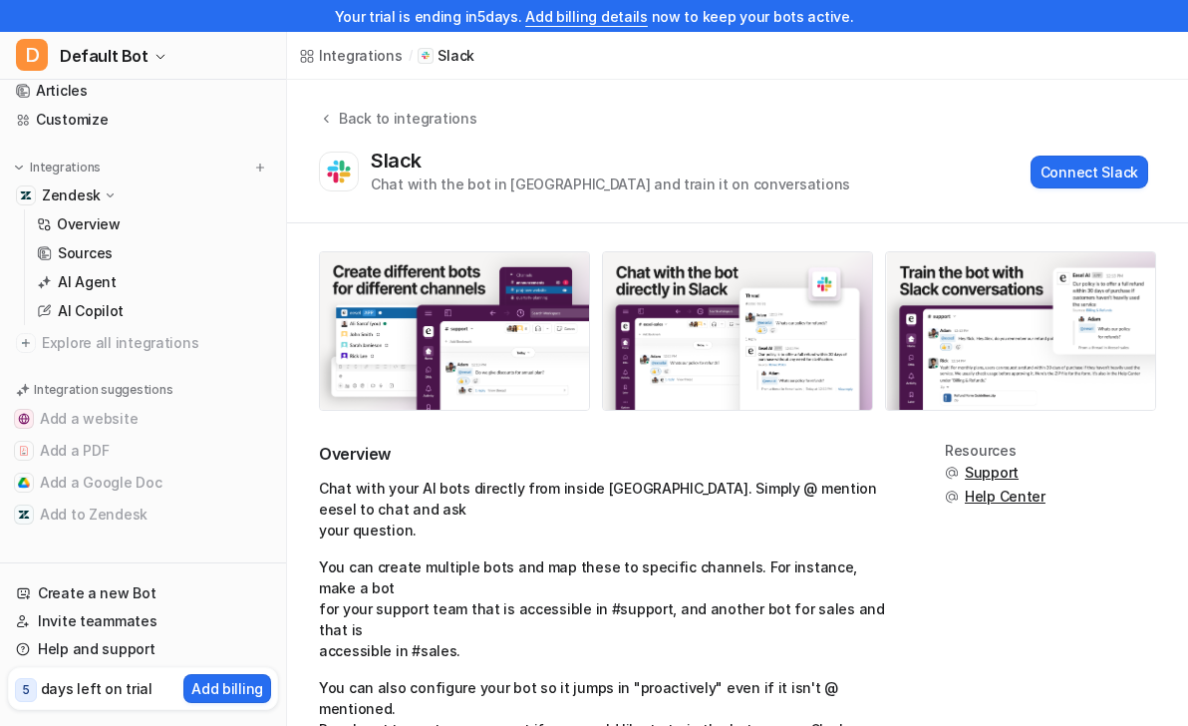
click at [108, 197] on icon at bounding box center [110, 195] width 15 height 14
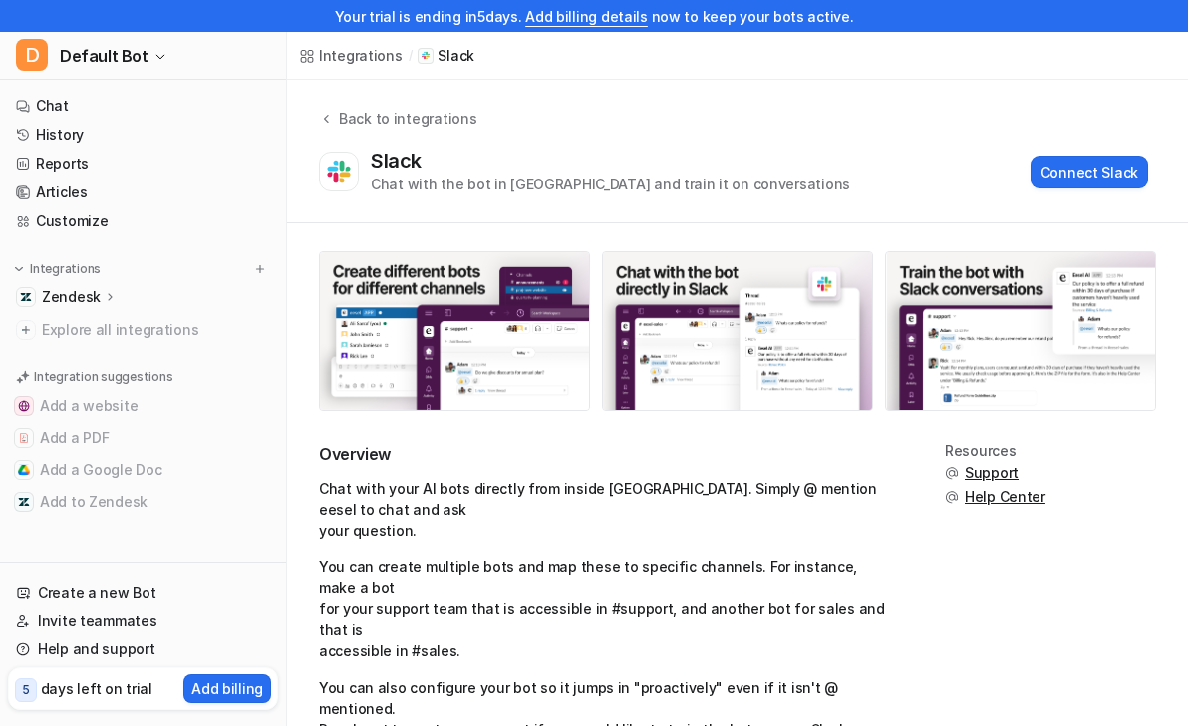
click at [98, 303] on div "Zendesk" at bounding box center [80, 297] width 76 height 20
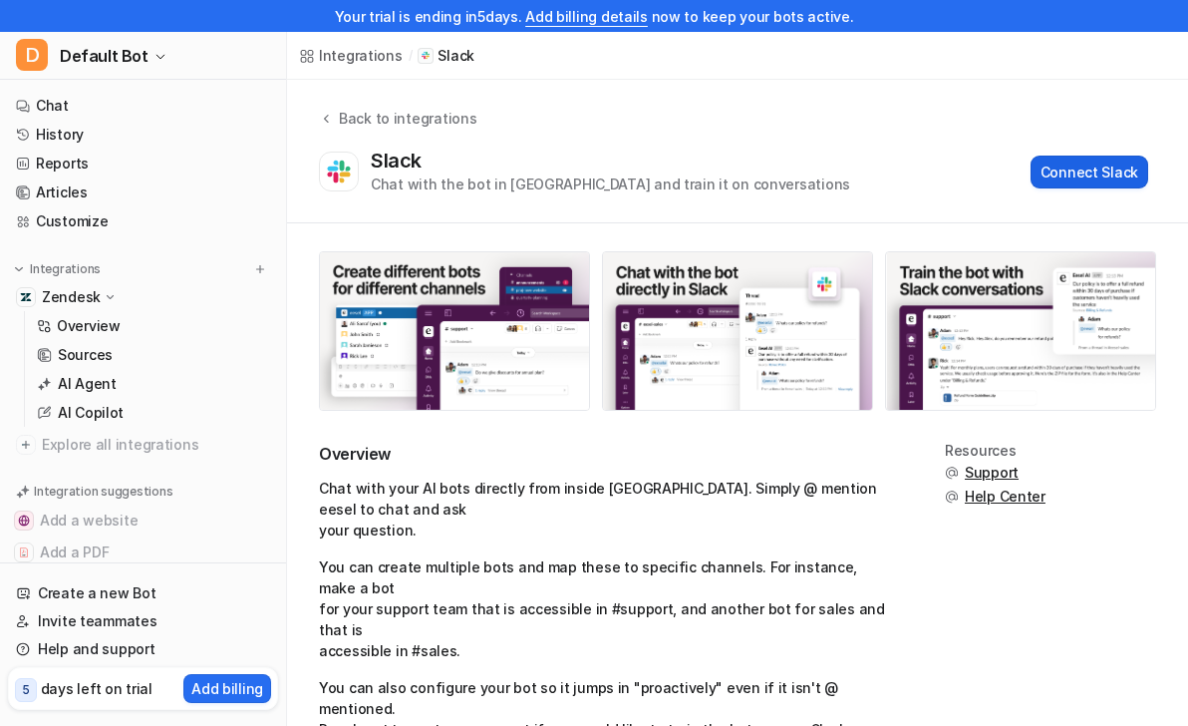
click at [1106, 168] on button "Connect Slack" at bounding box center [1090, 171] width 118 height 33
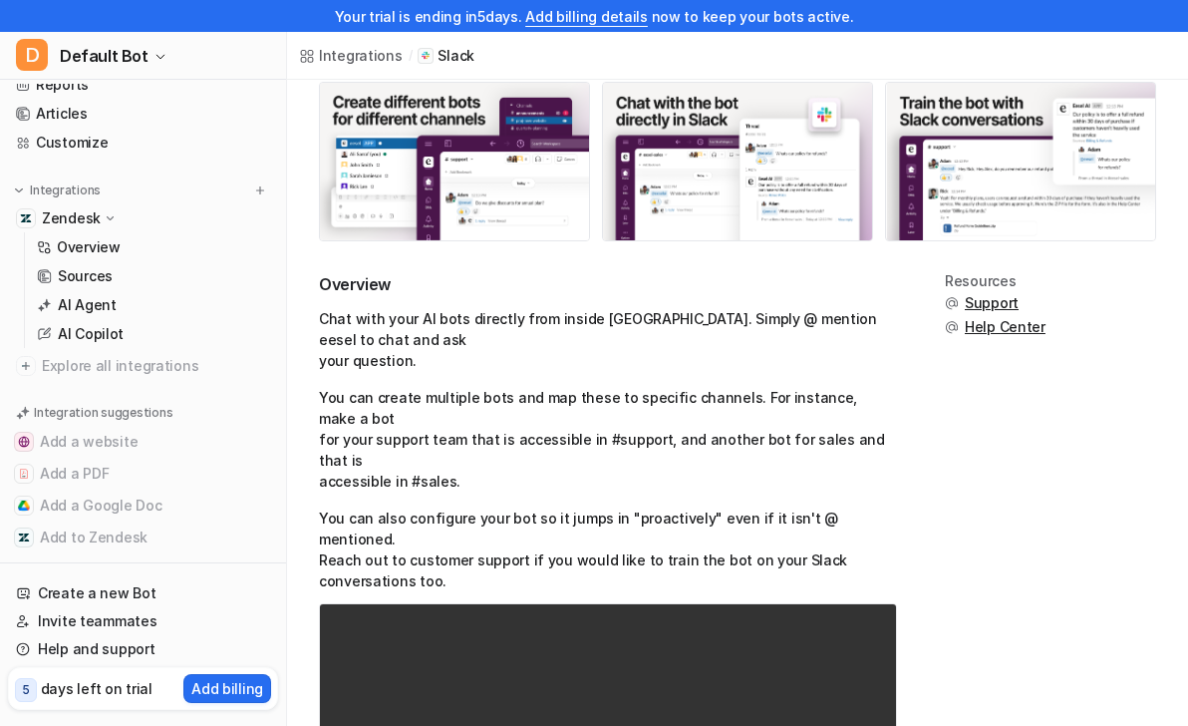
scroll to position [188, 0]
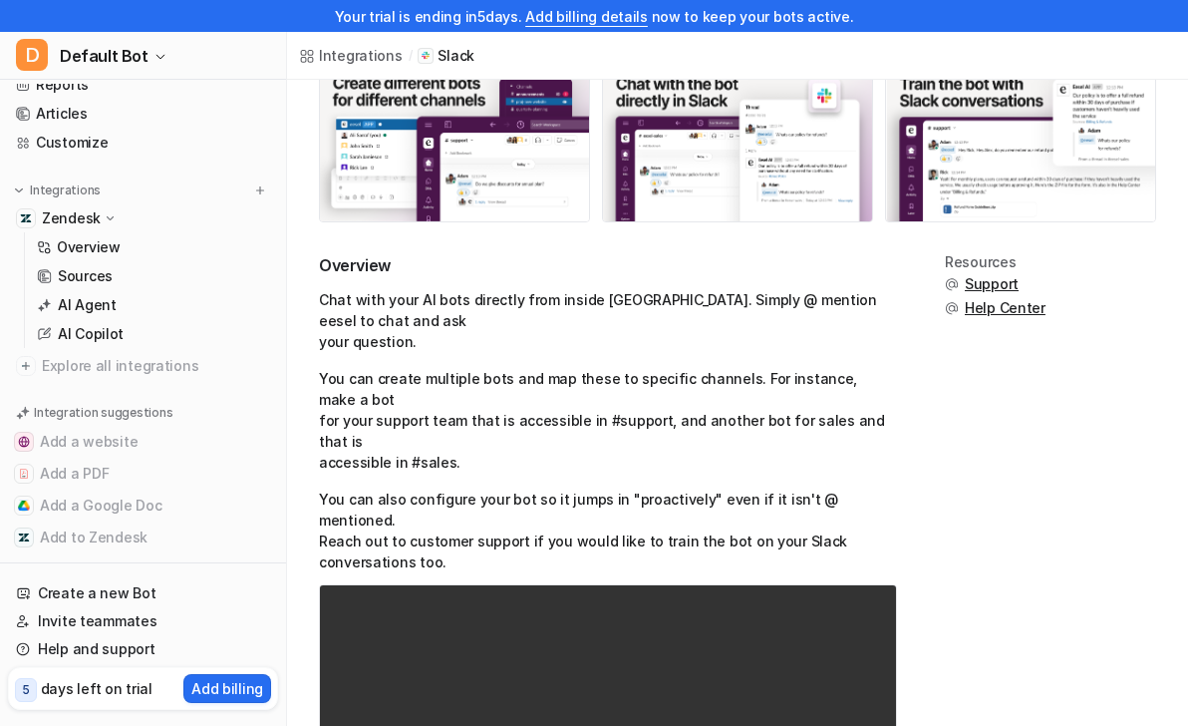
click at [626, 380] on p "You can create multiple bots and map these to specific channels. For instance, …" at bounding box center [608, 420] width 578 height 105
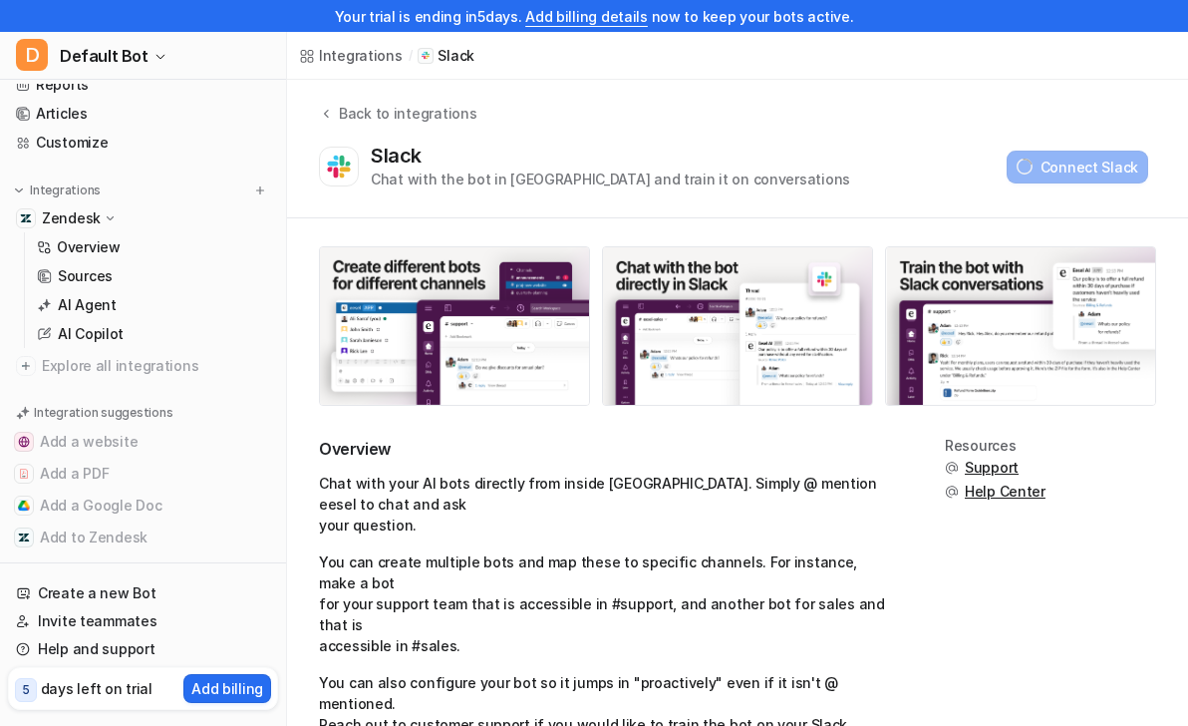
scroll to position [0, 0]
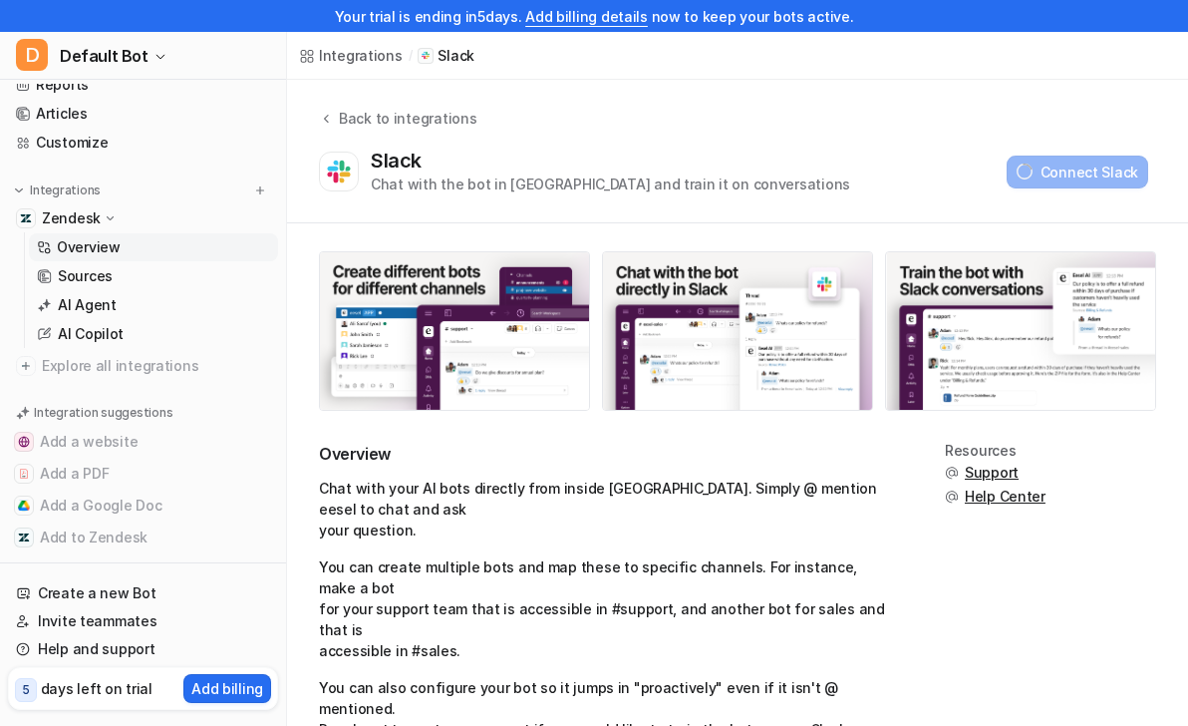
click at [98, 254] on p "Overview" at bounding box center [89, 247] width 64 height 20
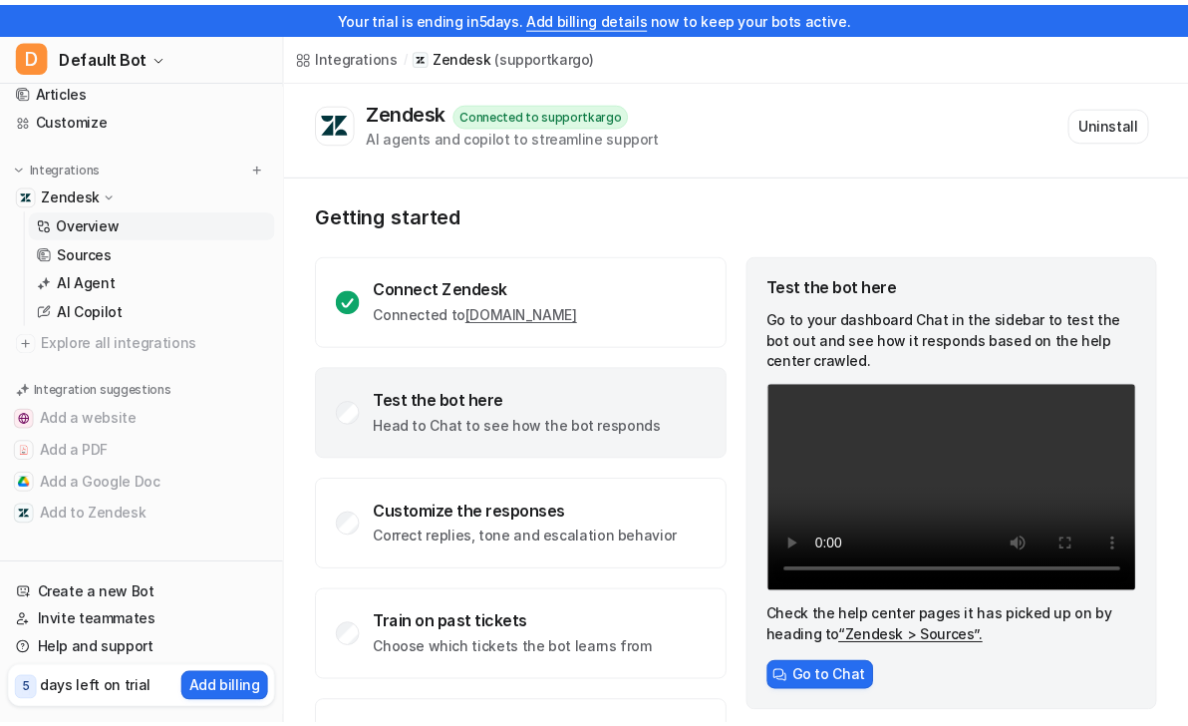
scroll to position [102, 0]
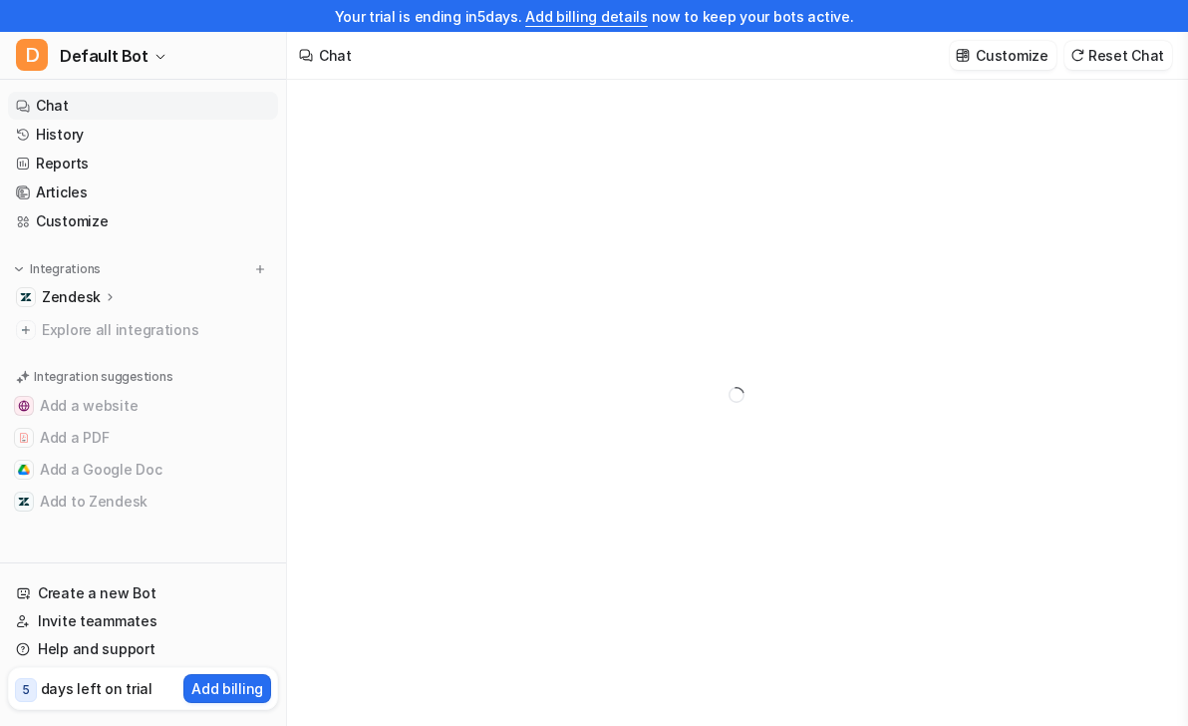
type textarea "**********"
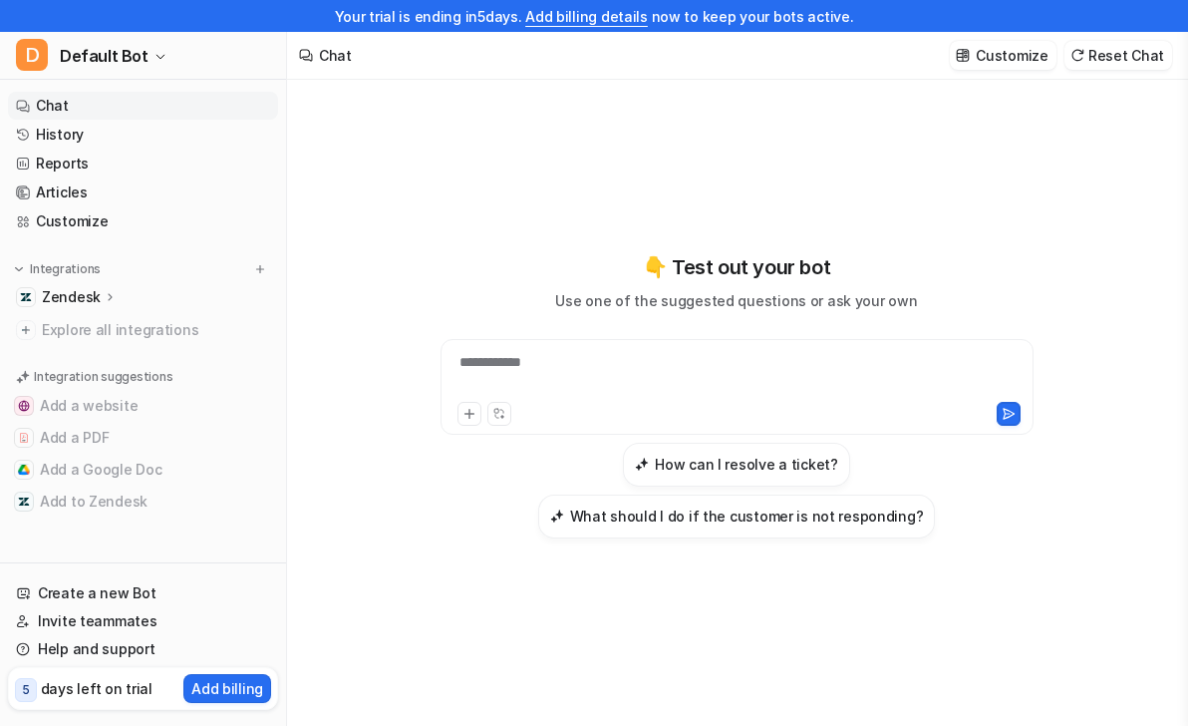
click at [107, 301] on icon at bounding box center [111, 296] width 14 height 15
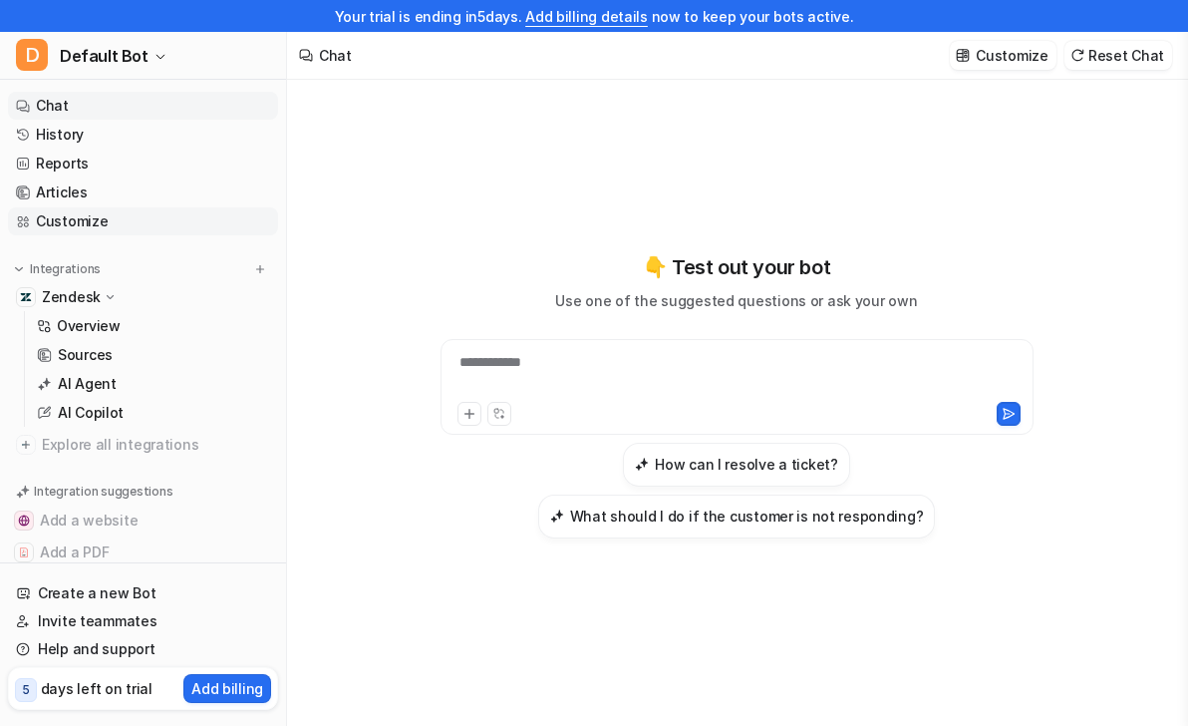
click at [151, 233] on link "Customize" at bounding box center [143, 221] width 270 height 28
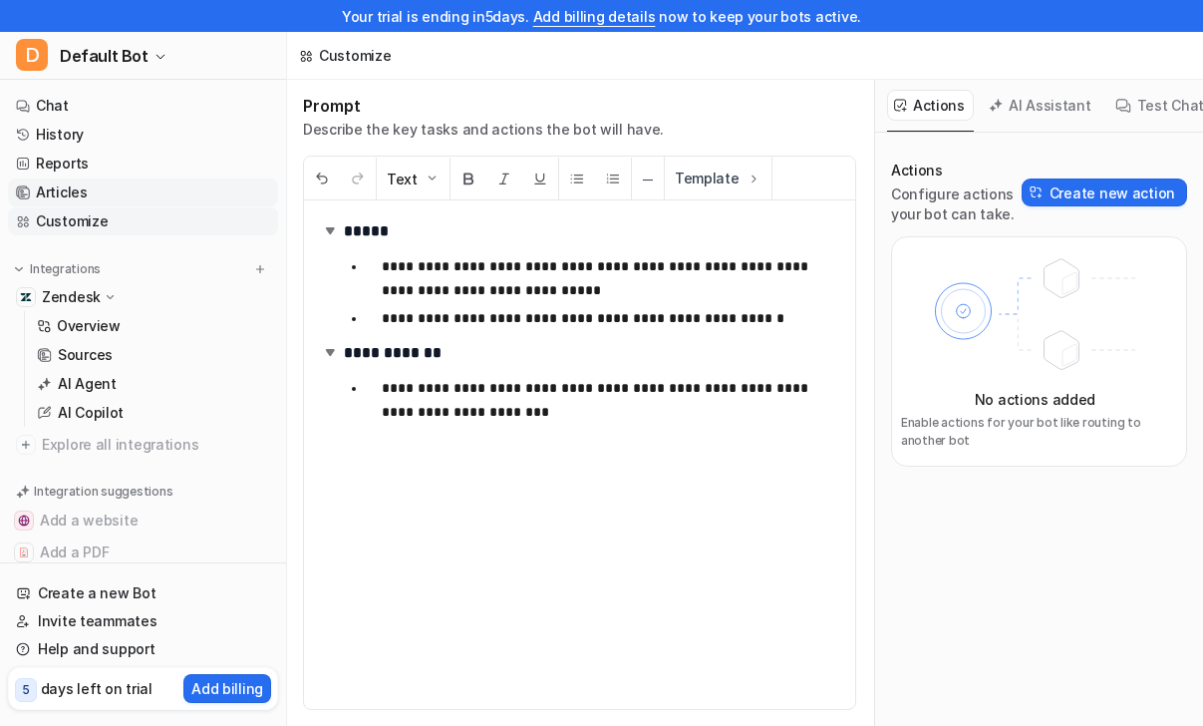
click at [127, 204] on link "Articles" at bounding box center [143, 192] width 270 height 28
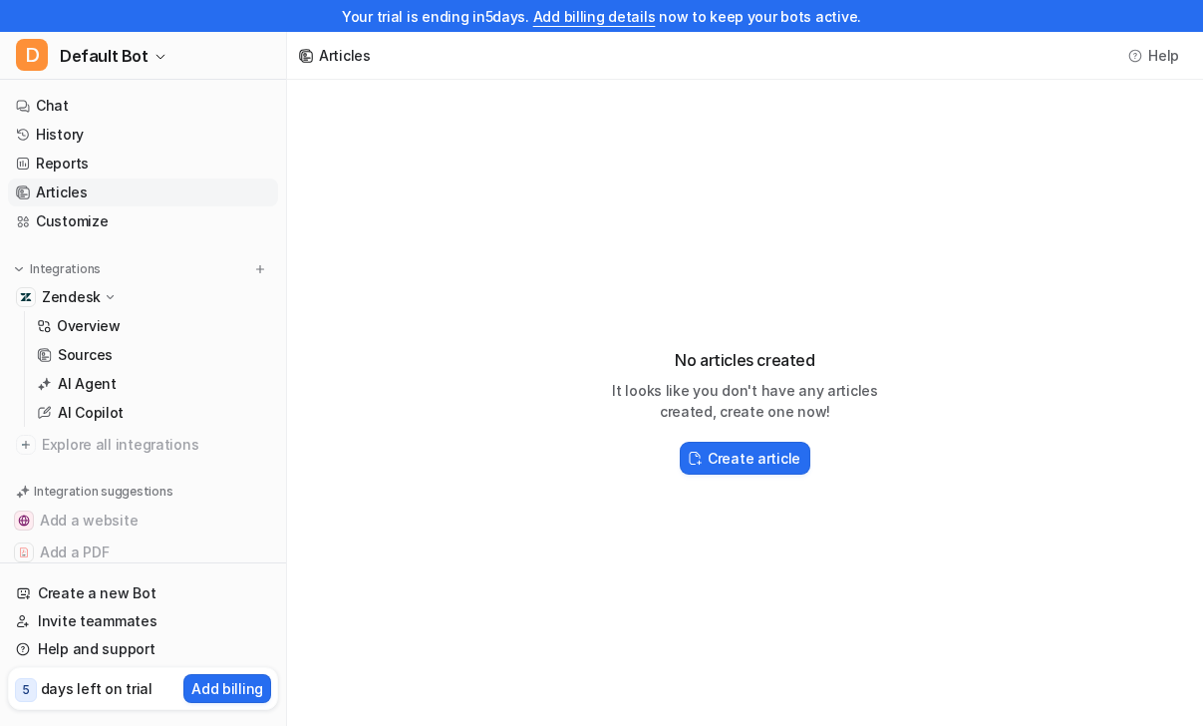
click at [118, 180] on link "Articles" at bounding box center [143, 192] width 270 height 28
click at [118, 179] on link "Articles" at bounding box center [143, 192] width 270 height 28
click at [118, 168] on link "Reports" at bounding box center [143, 164] width 270 height 28
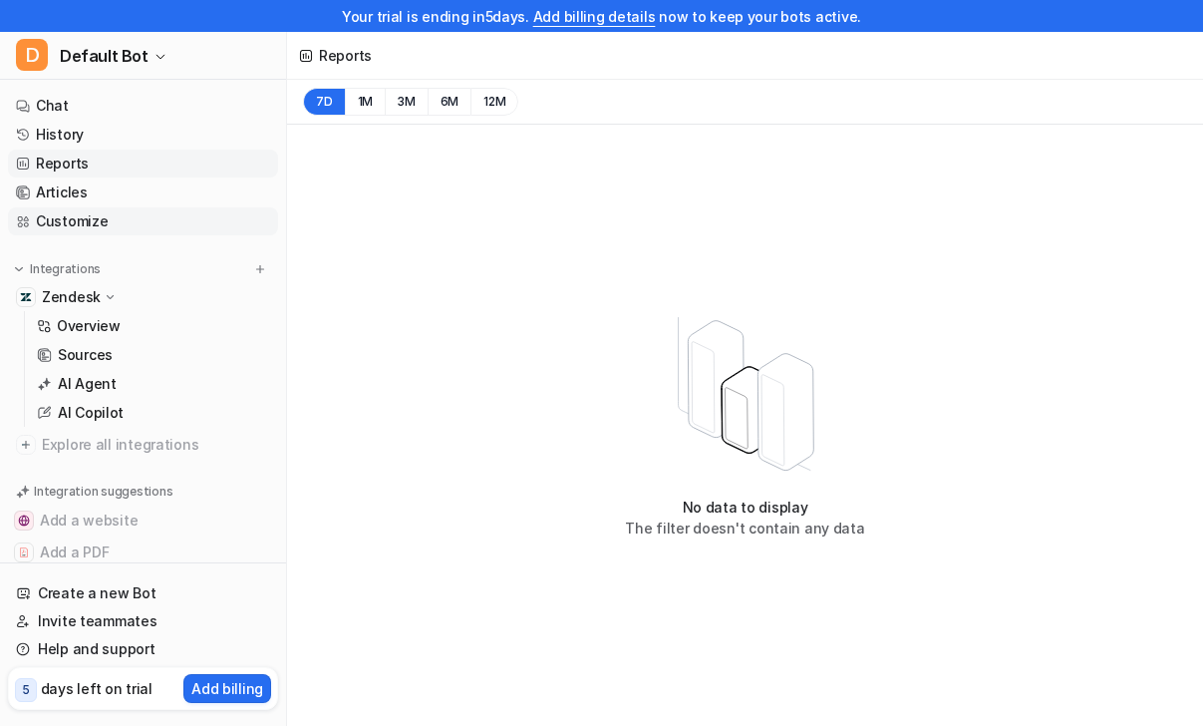
click at [201, 234] on link "Customize" at bounding box center [143, 221] width 270 height 28
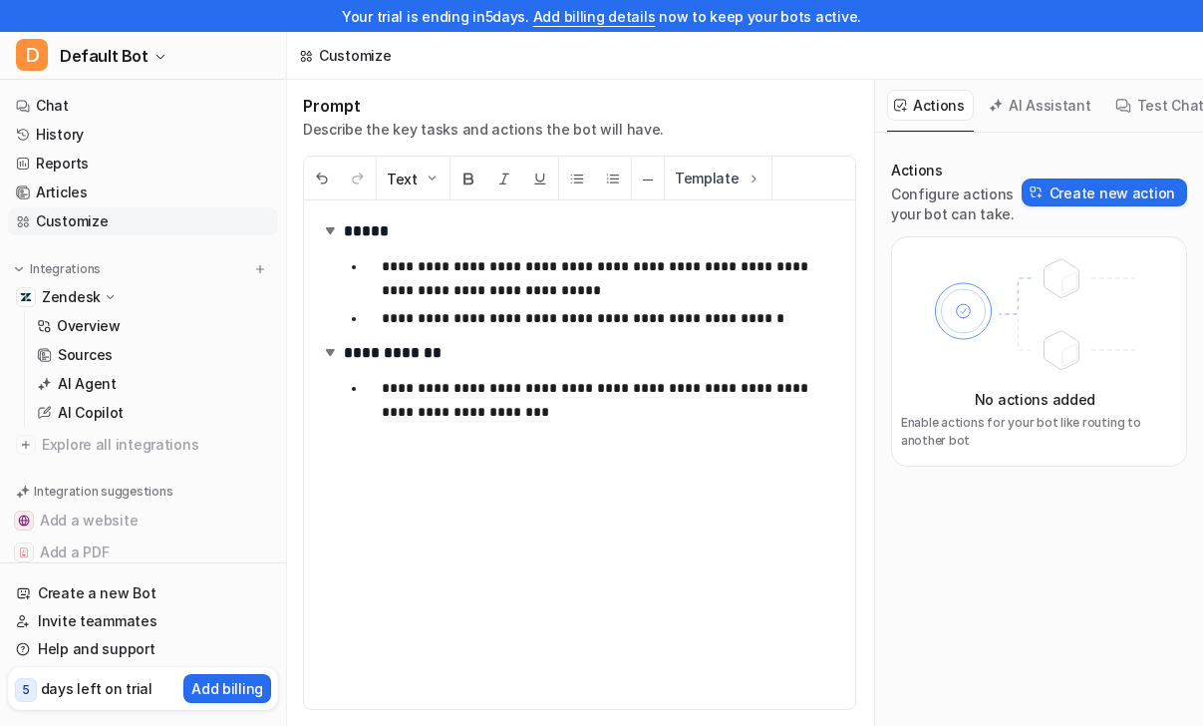
click at [191, 300] on div "Zendesk" at bounding box center [143, 297] width 270 height 28
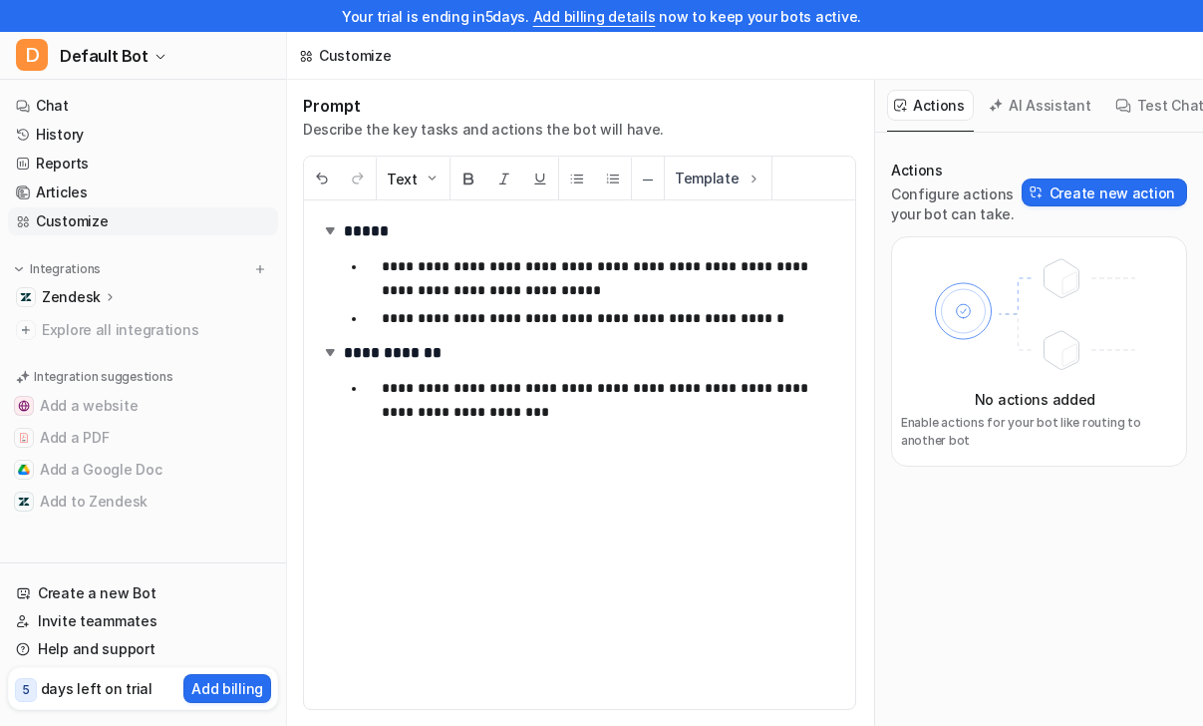
click at [133, 289] on div "Zendesk" at bounding box center [143, 297] width 270 height 28
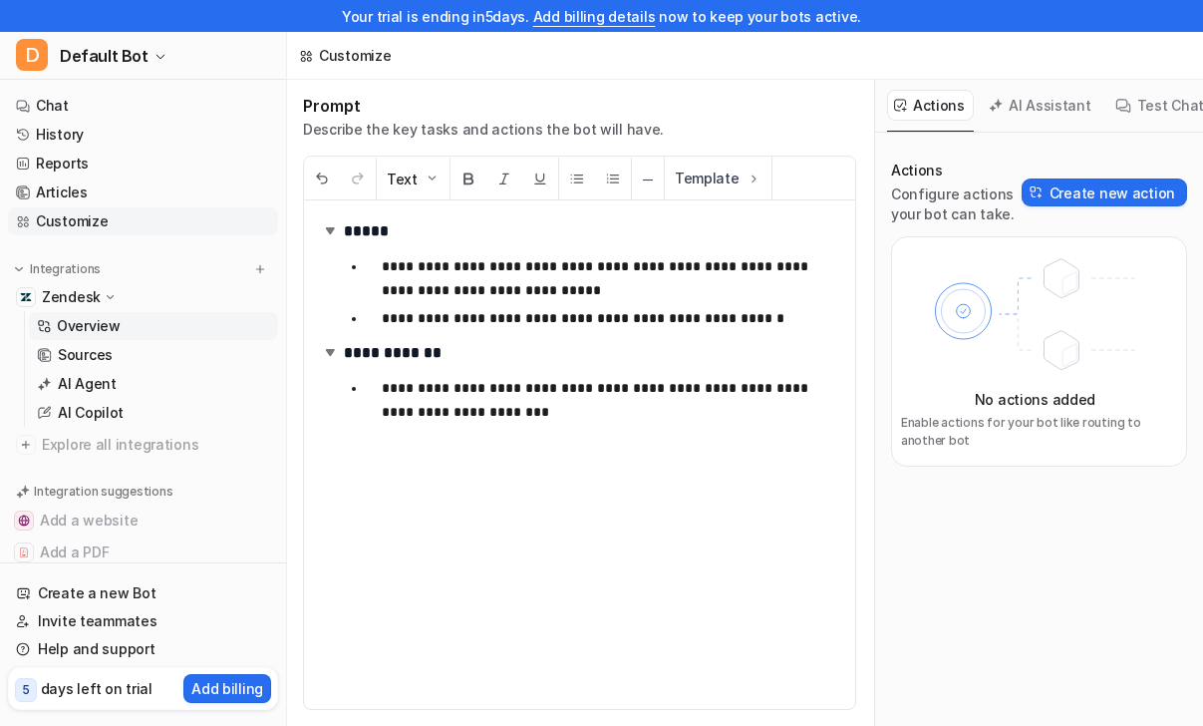
click at [125, 319] on link "Overview" at bounding box center [153, 326] width 249 height 28
click at [101, 340] on div "Overview Sources AI Agent AI Copilot" at bounding box center [151, 369] width 254 height 116
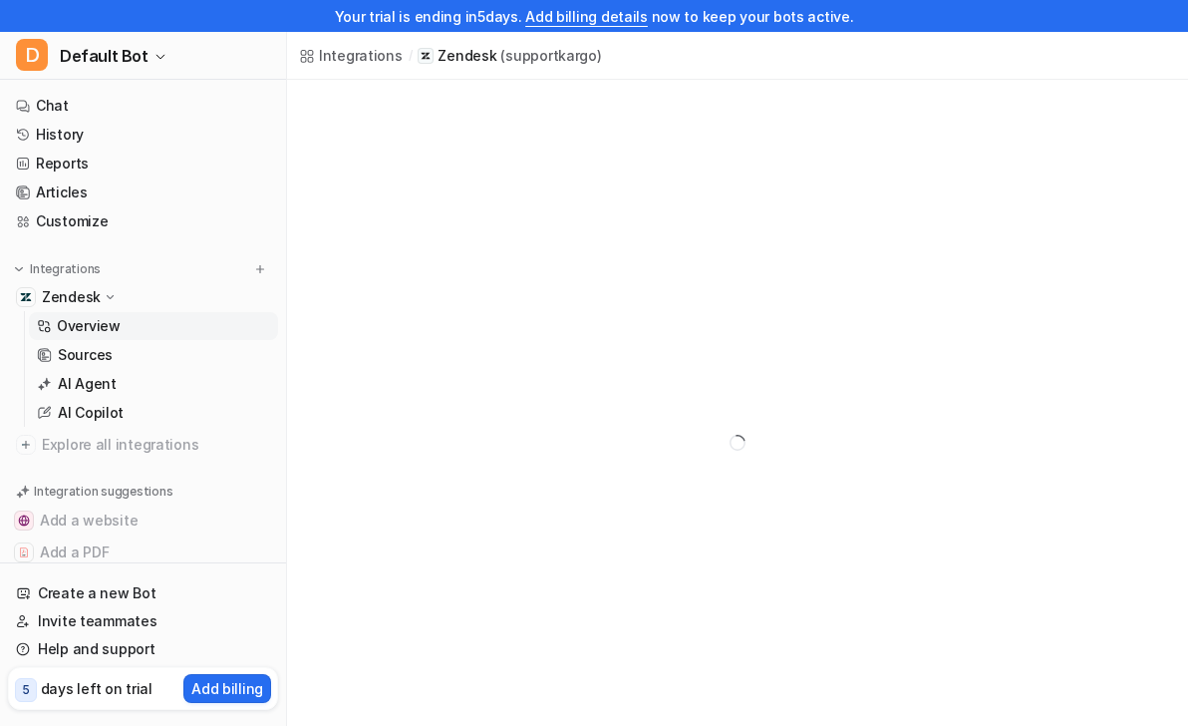
click at [111, 313] on link "Overview" at bounding box center [153, 326] width 249 height 28
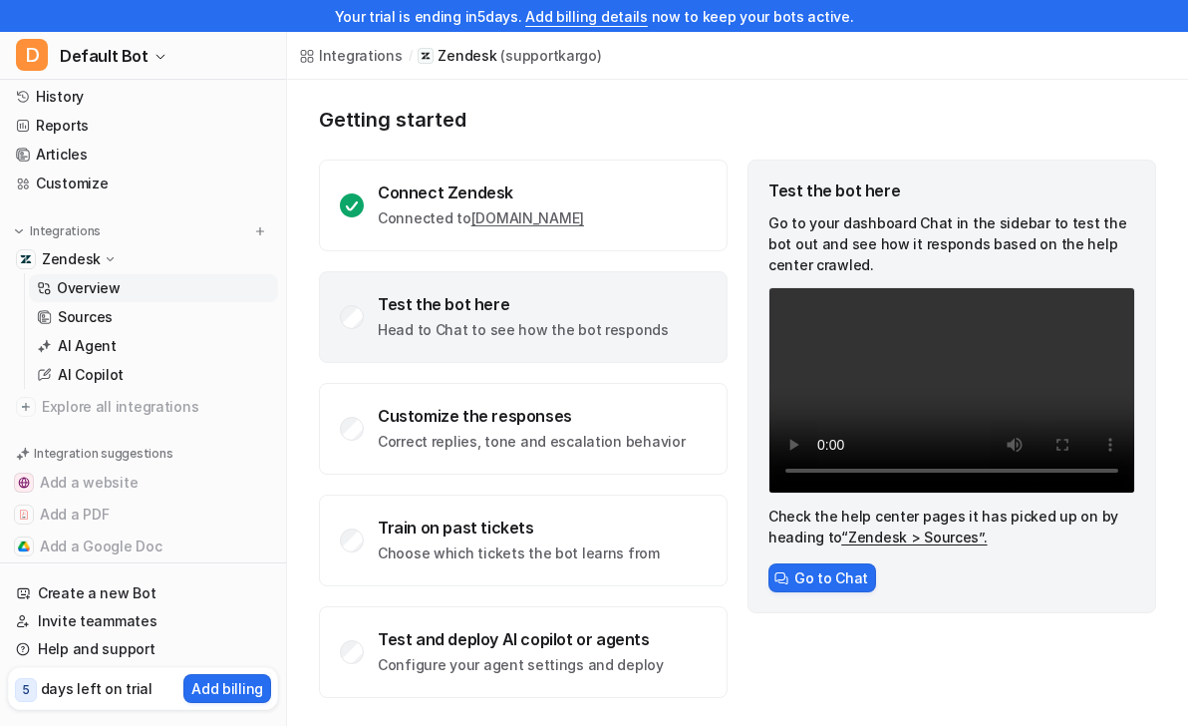
scroll to position [23, 0]
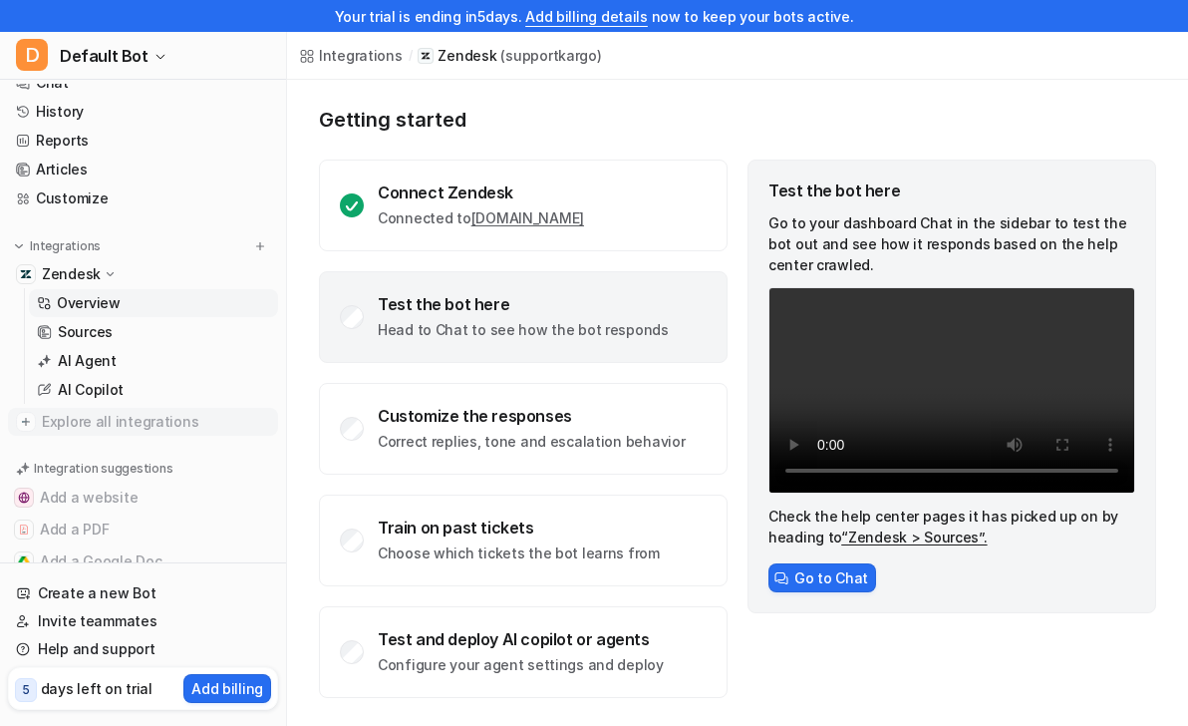
click at [92, 417] on span "Explore all integrations" at bounding box center [156, 422] width 228 height 32
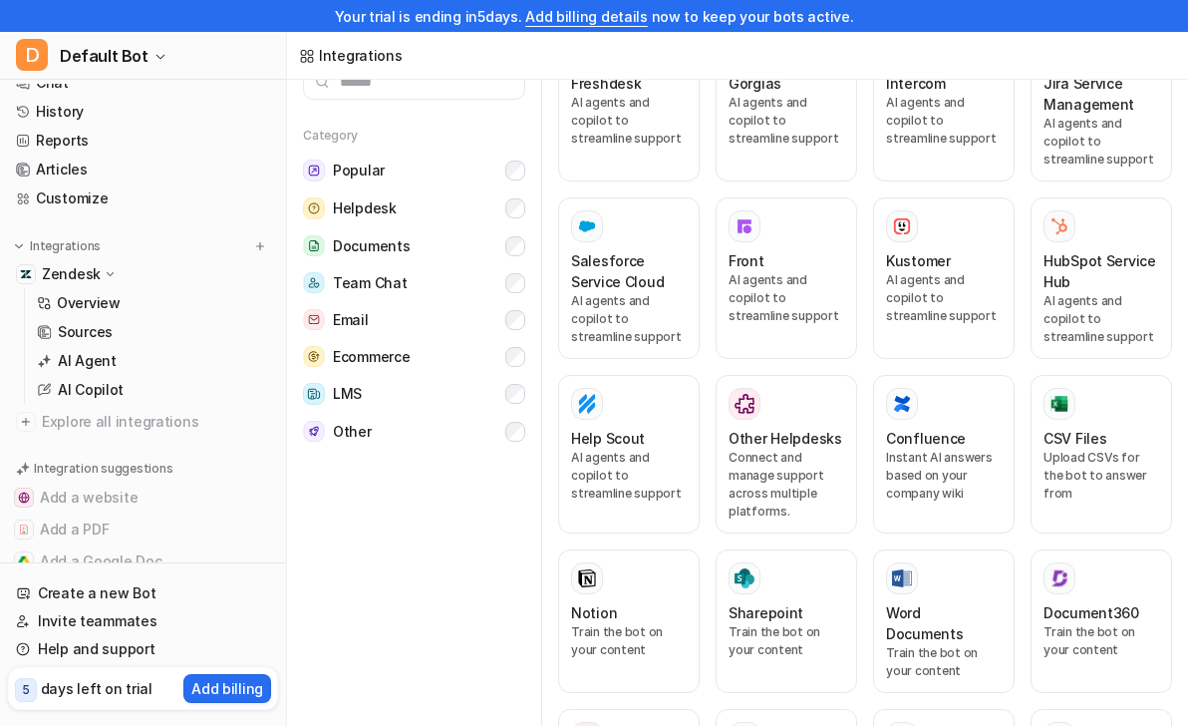
scroll to position [593, 0]
